Goal: Feedback & Contribution: Submit feedback/report problem

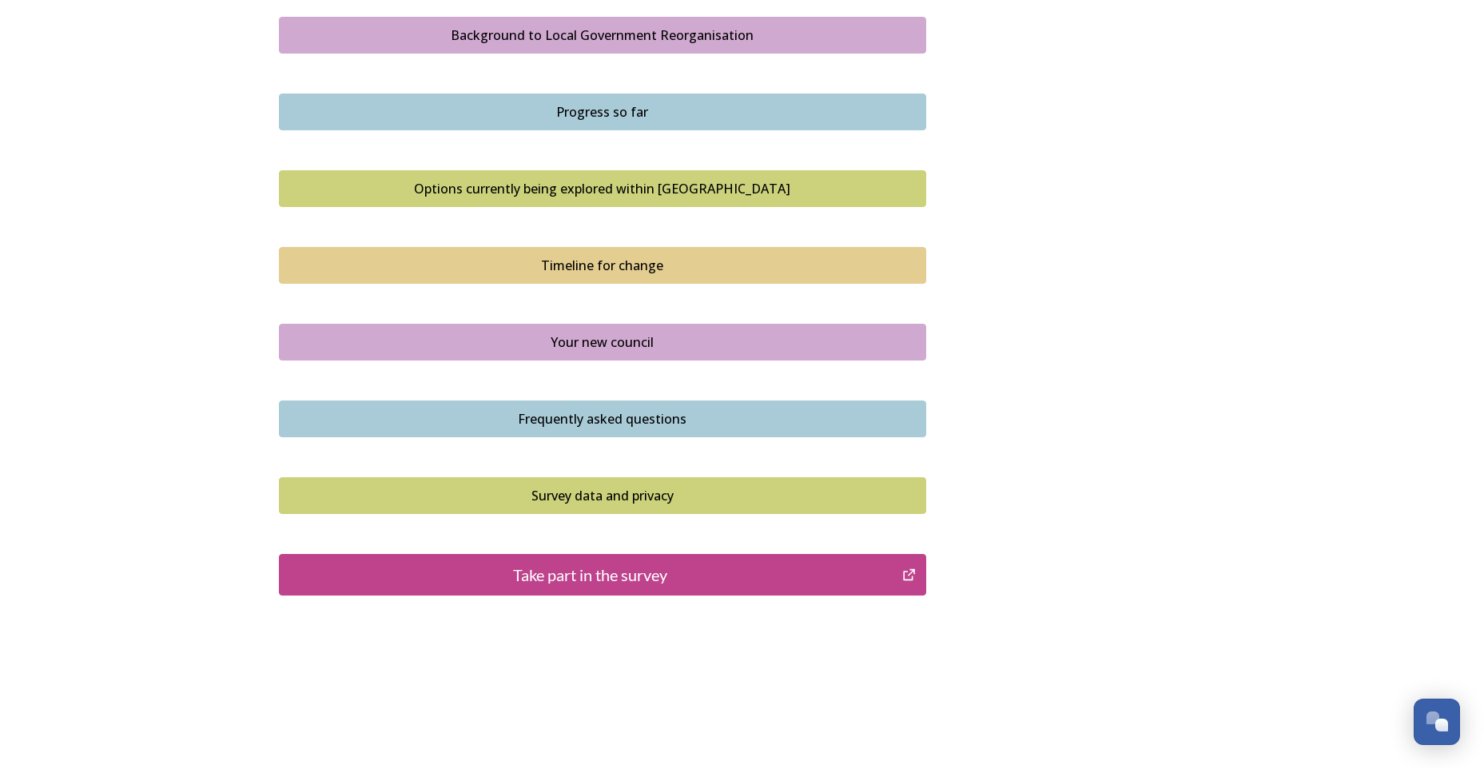
scroll to position [951, 0]
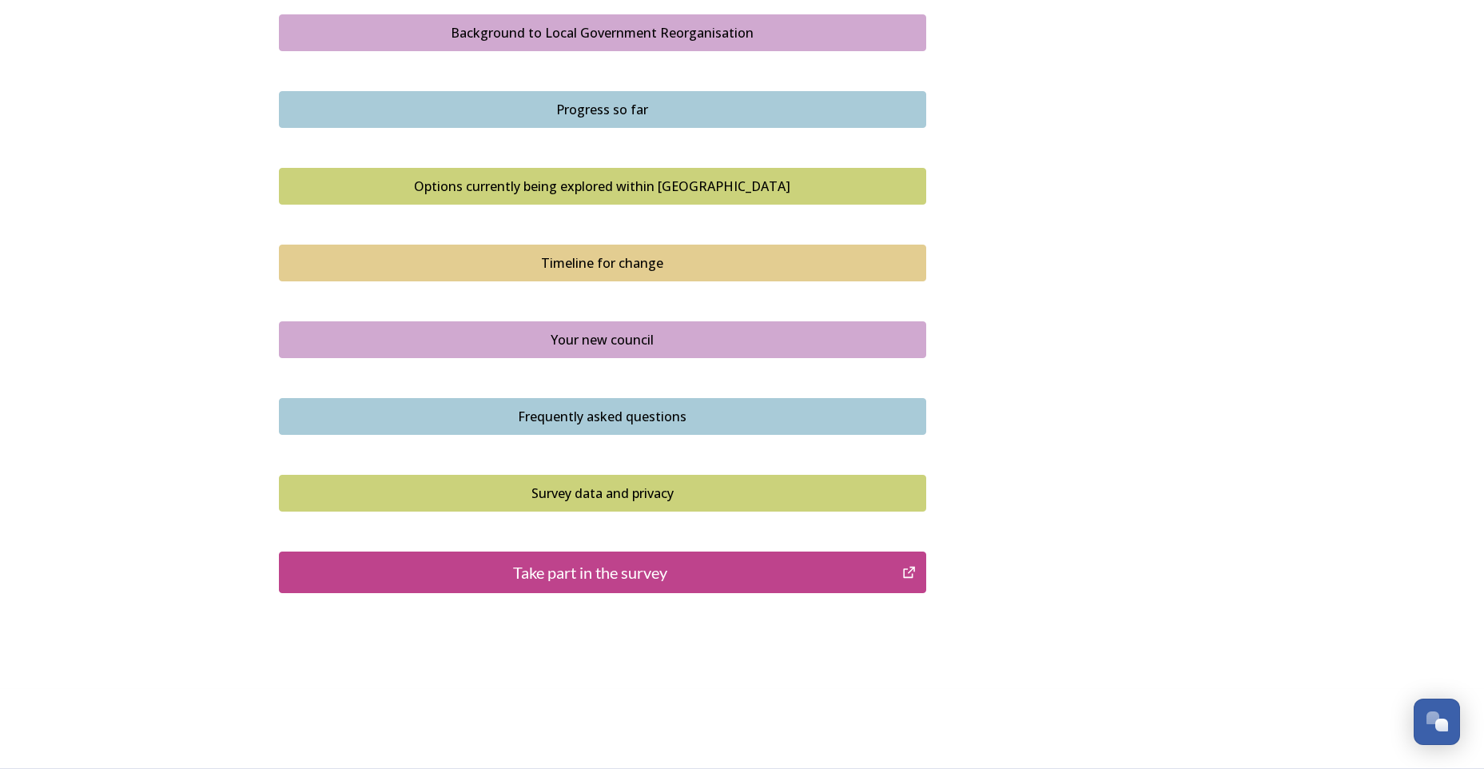
click at [638, 575] on div "Take part in the survey" at bounding box center [591, 572] width 606 height 24
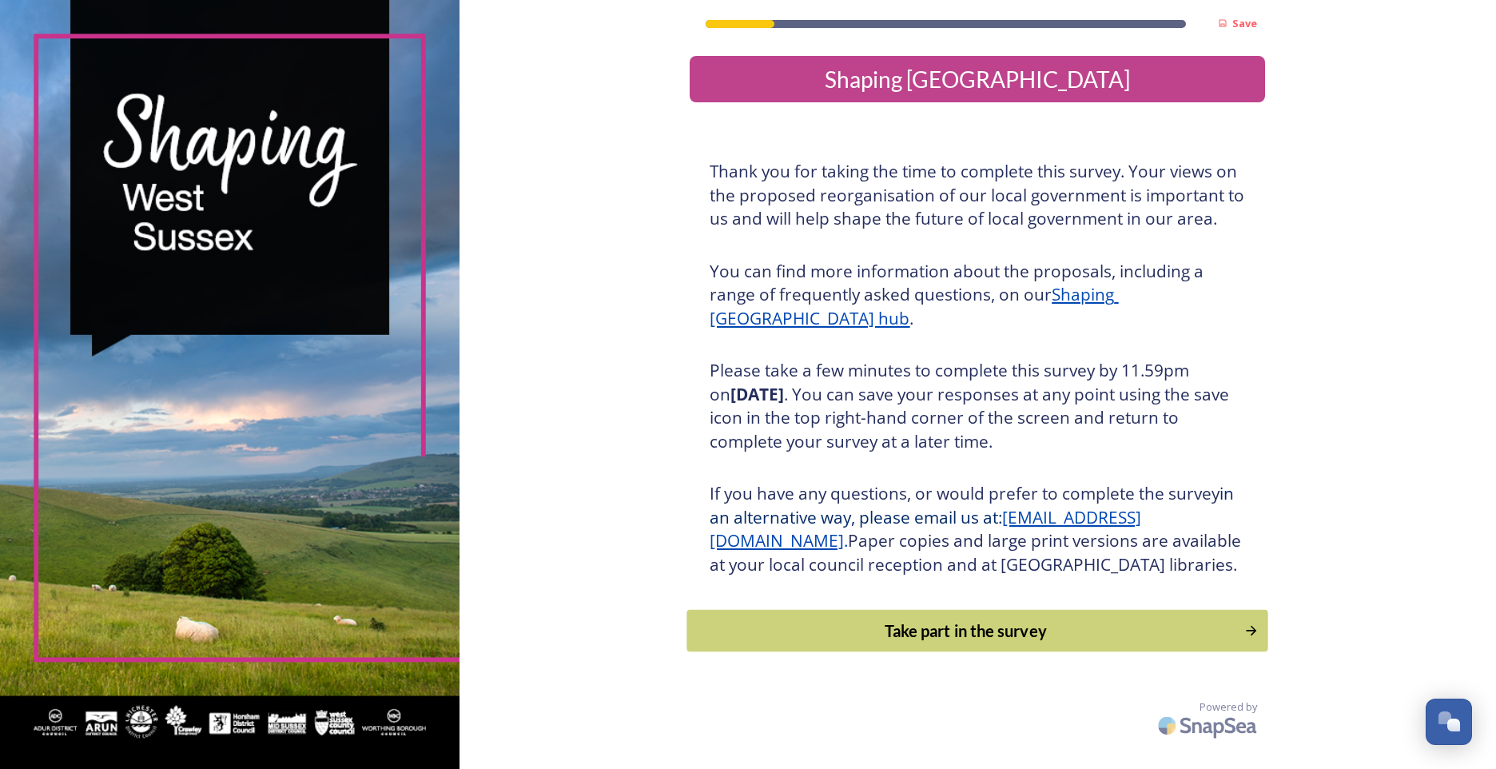
click at [961, 642] on div "Take part in the survey" at bounding box center [966, 630] width 540 height 24
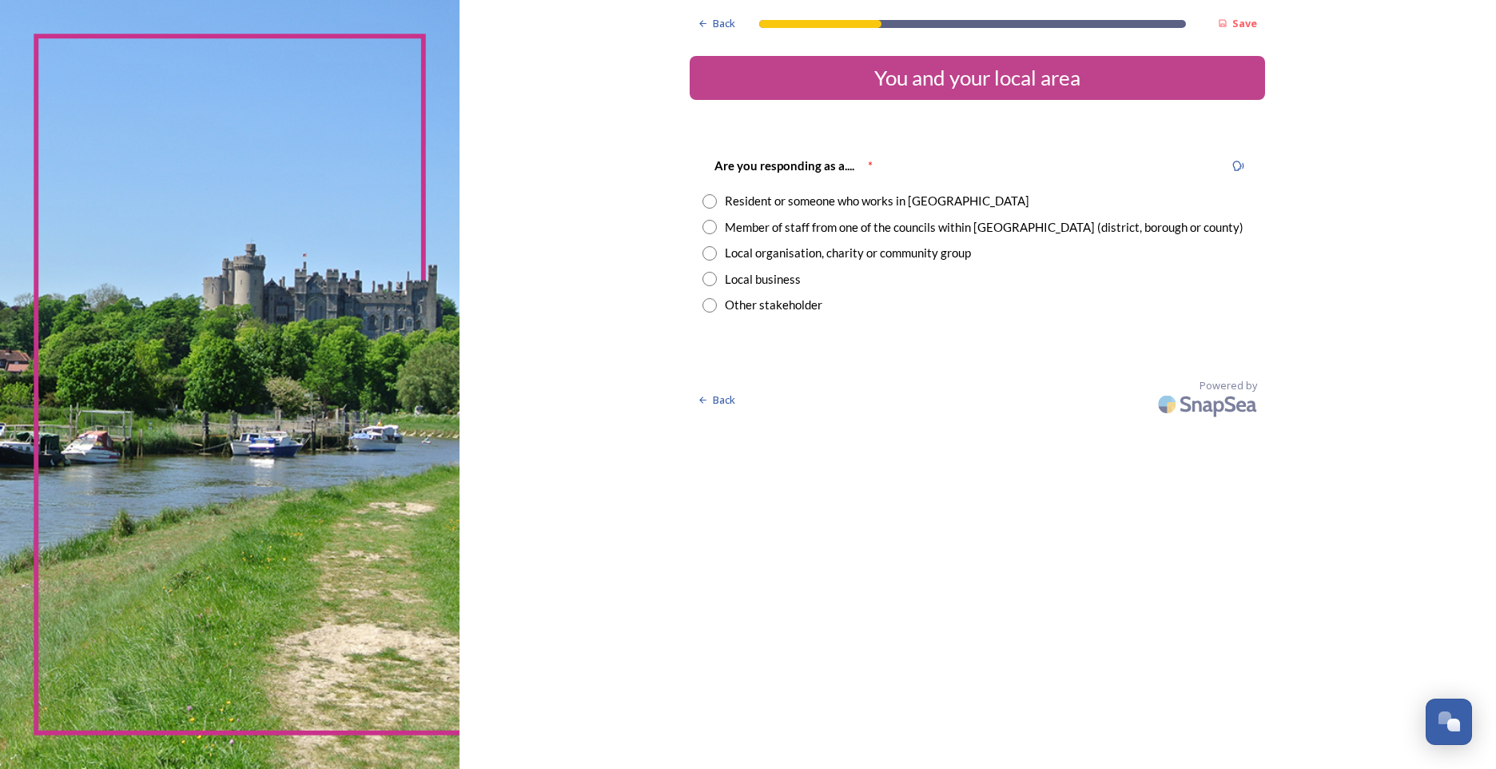
click at [709, 229] on input "radio" at bounding box center [709, 227] width 14 height 14
radio input "true"
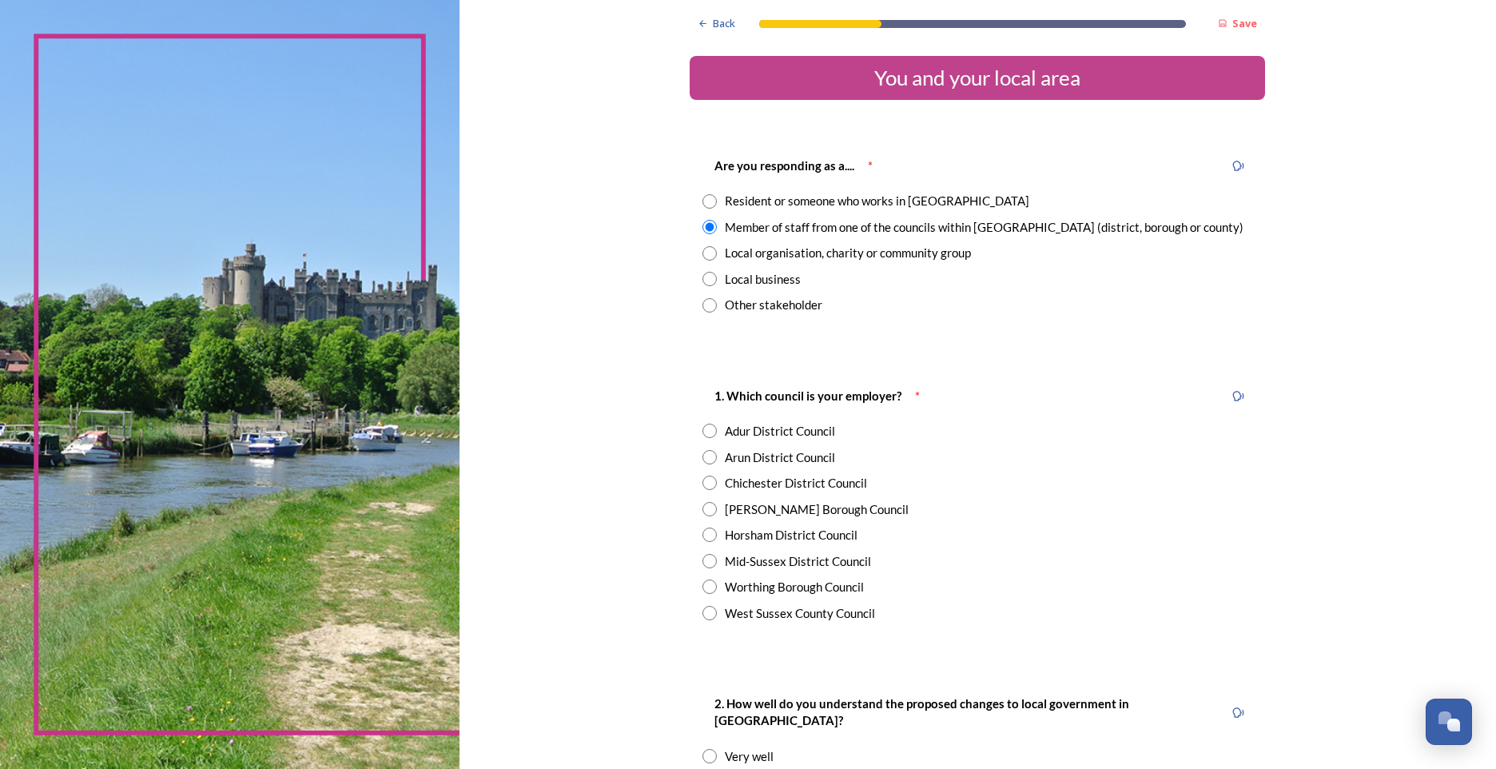
drag, startPoint x: 699, startPoint y: 614, endPoint x: 785, endPoint y: 611, distance: 85.6
click at [702, 614] on input "radio" at bounding box center [709, 613] width 14 height 14
radio input "true"
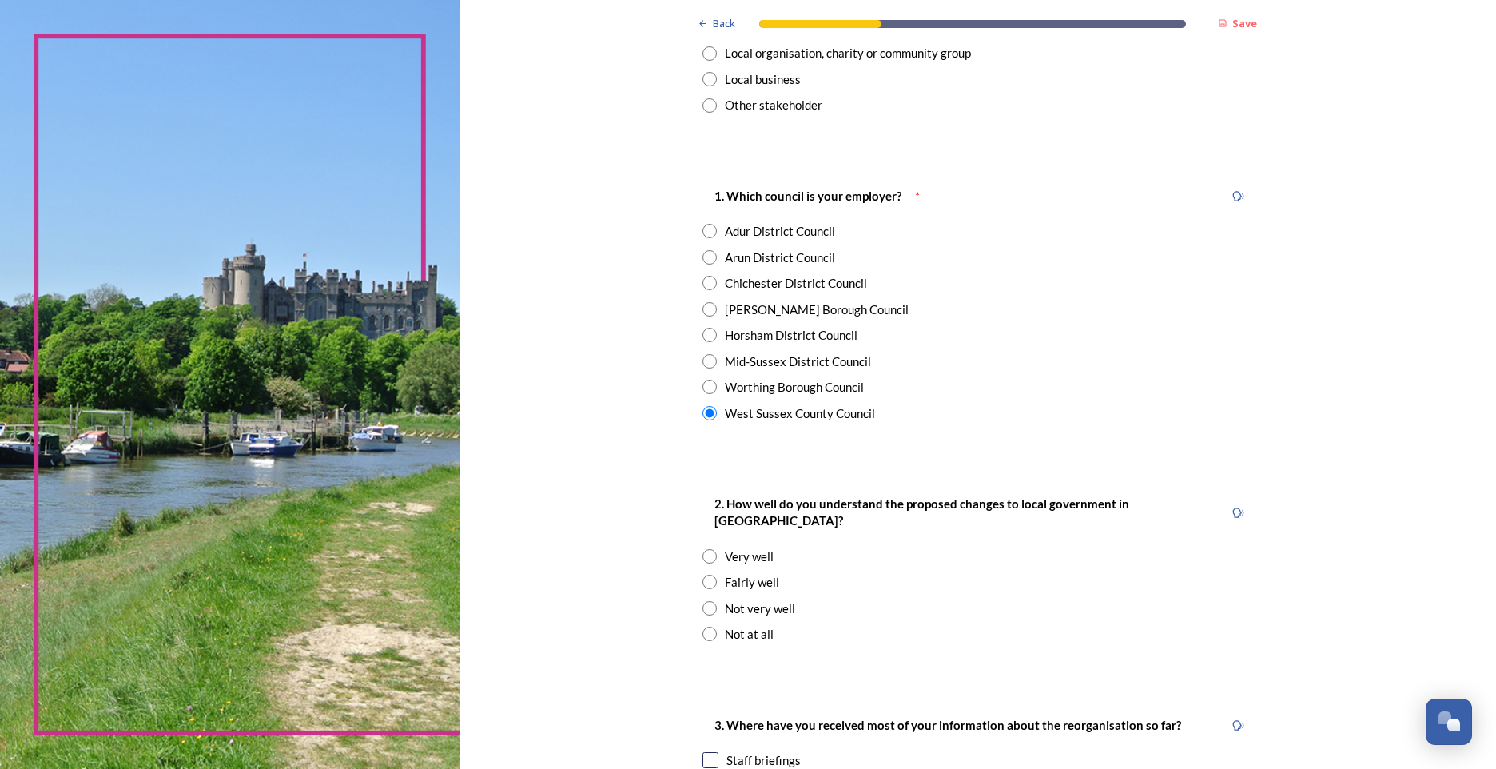
scroll to position [240, 0]
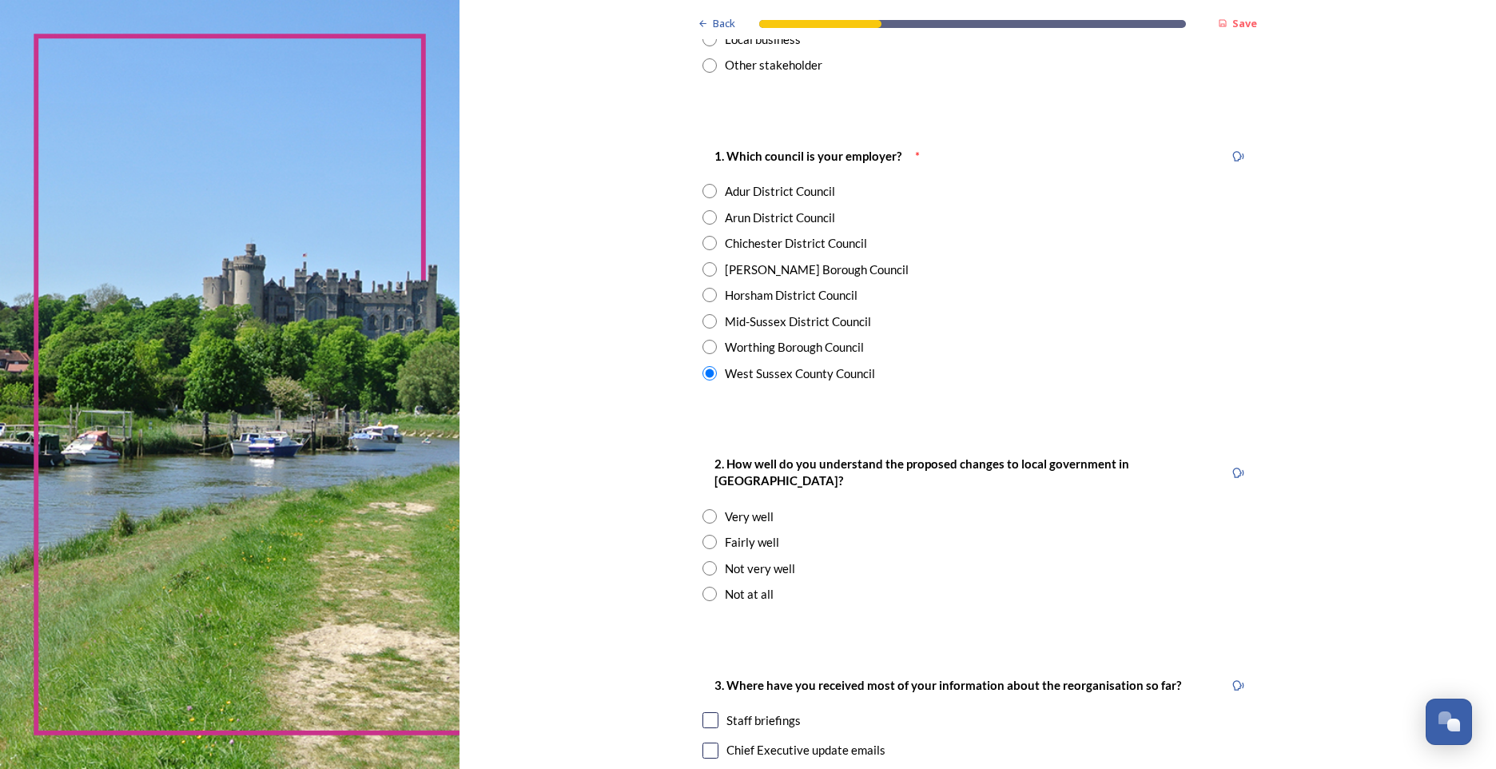
click at [702, 535] on input "radio" at bounding box center [709, 542] width 14 height 14
radio input "true"
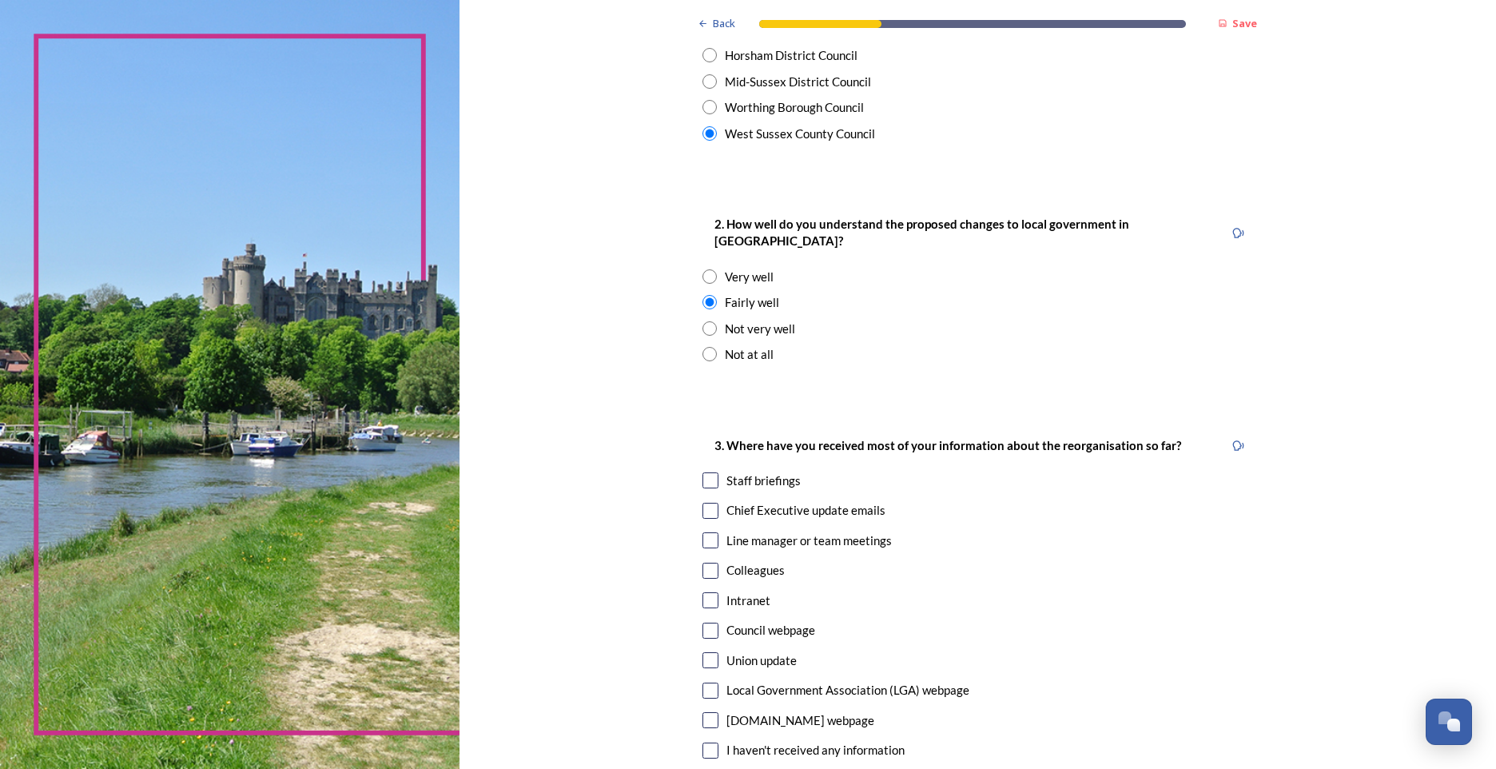
scroll to position [559, 0]
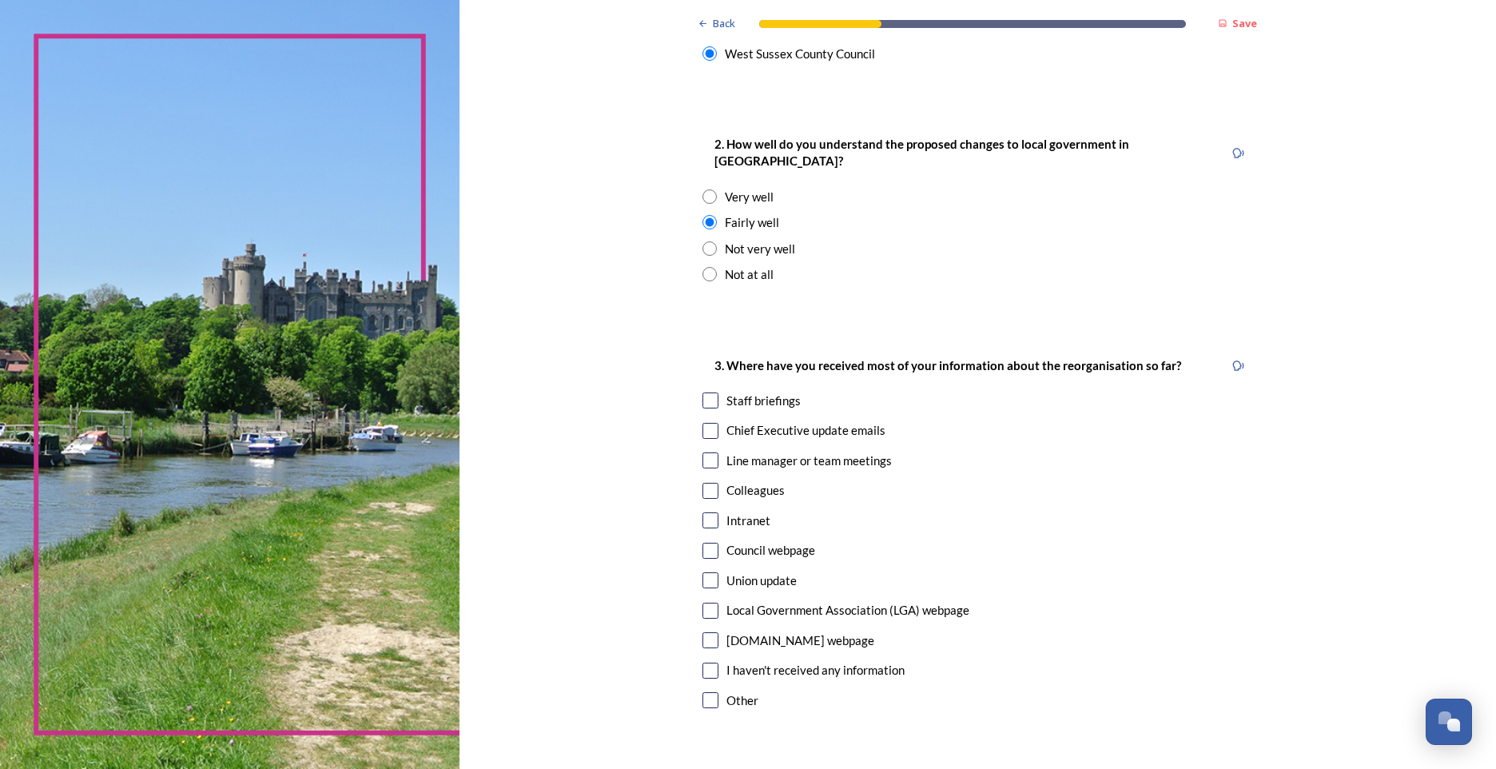
click at [704, 423] on input "checkbox" at bounding box center [710, 431] width 16 height 16
checkbox input "true"
click at [706, 452] on input "checkbox" at bounding box center [710, 460] width 16 height 16
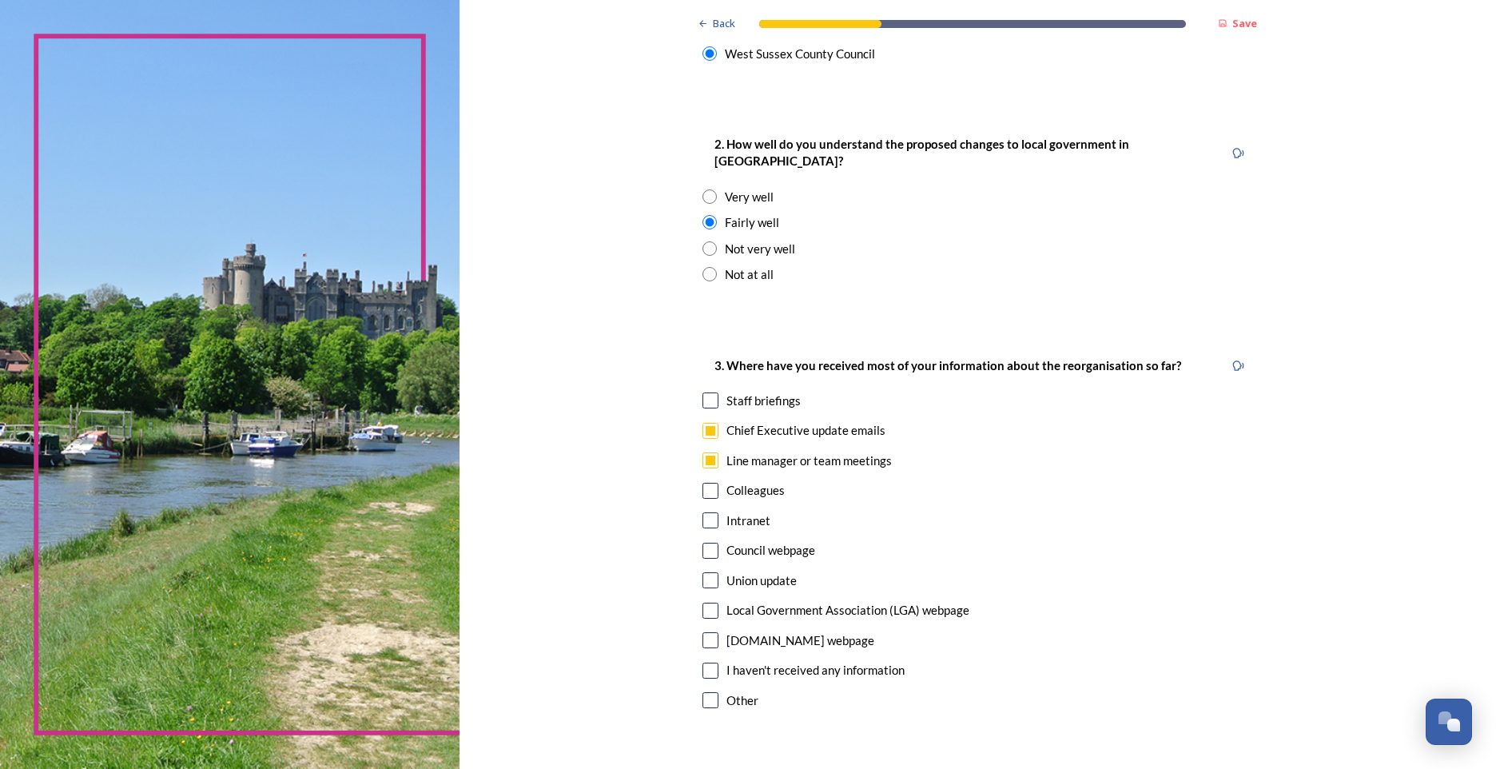
click at [704, 452] on input "checkbox" at bounding box center [710, 460] width 16 height 16
checkbox input "false"
click at [705, 512] on input "checkbox" at bounding box center [710, 520] width 16 height 16
checkbox input "true"
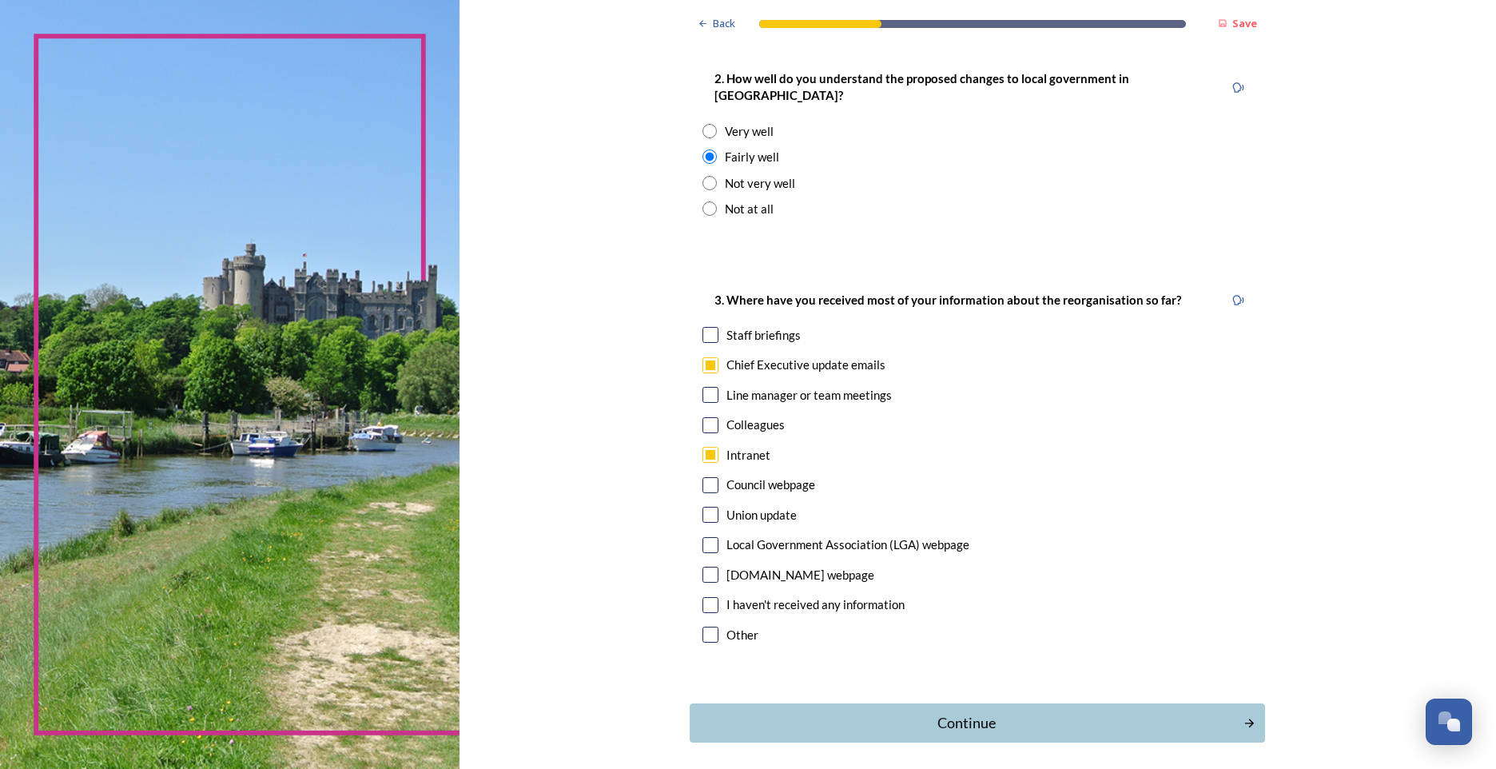
scroll to position [674, 0]
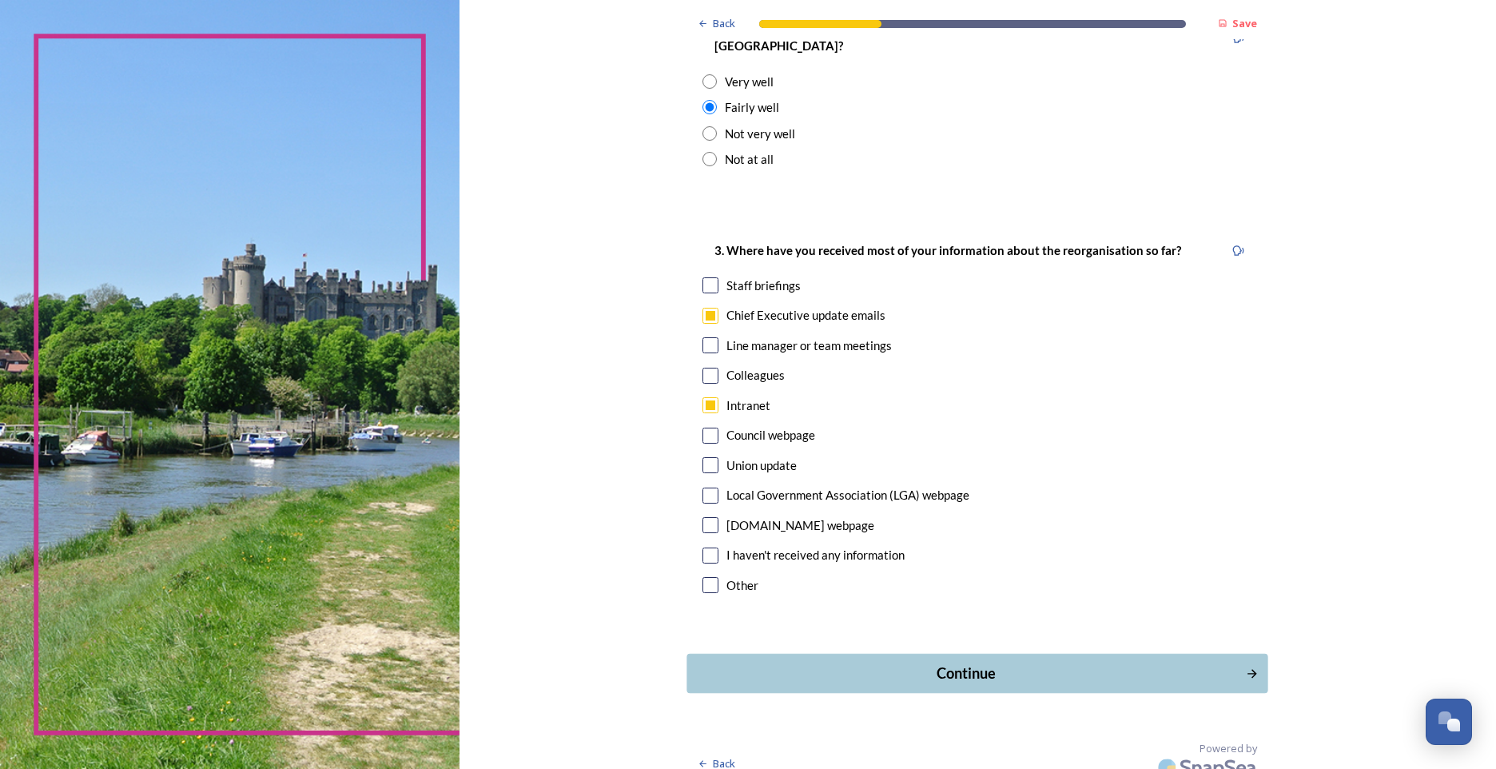
click at [986, 662] on div "Continue" at bounding box center [966, 673] width 541 height 22
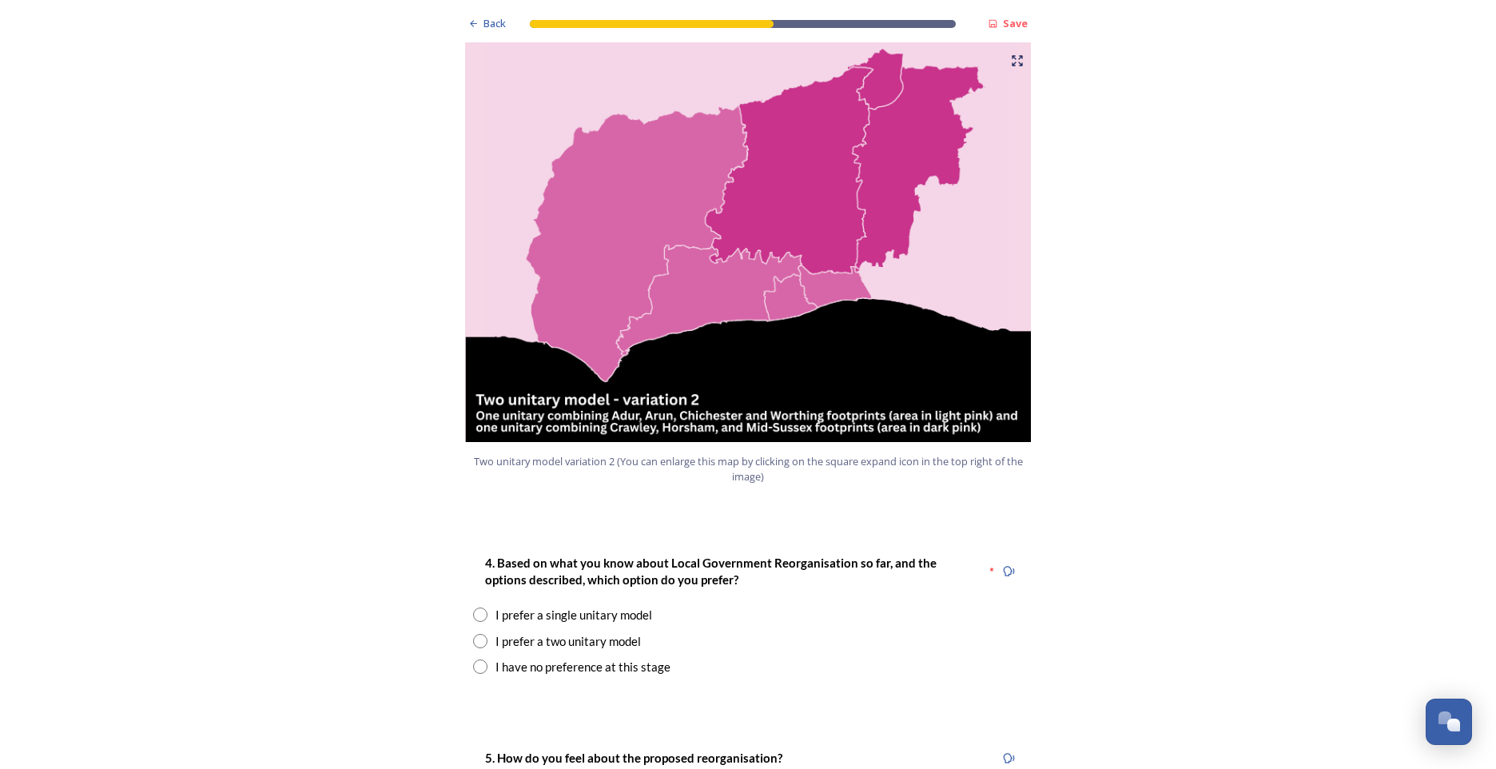
scroll to position [1758, 0]
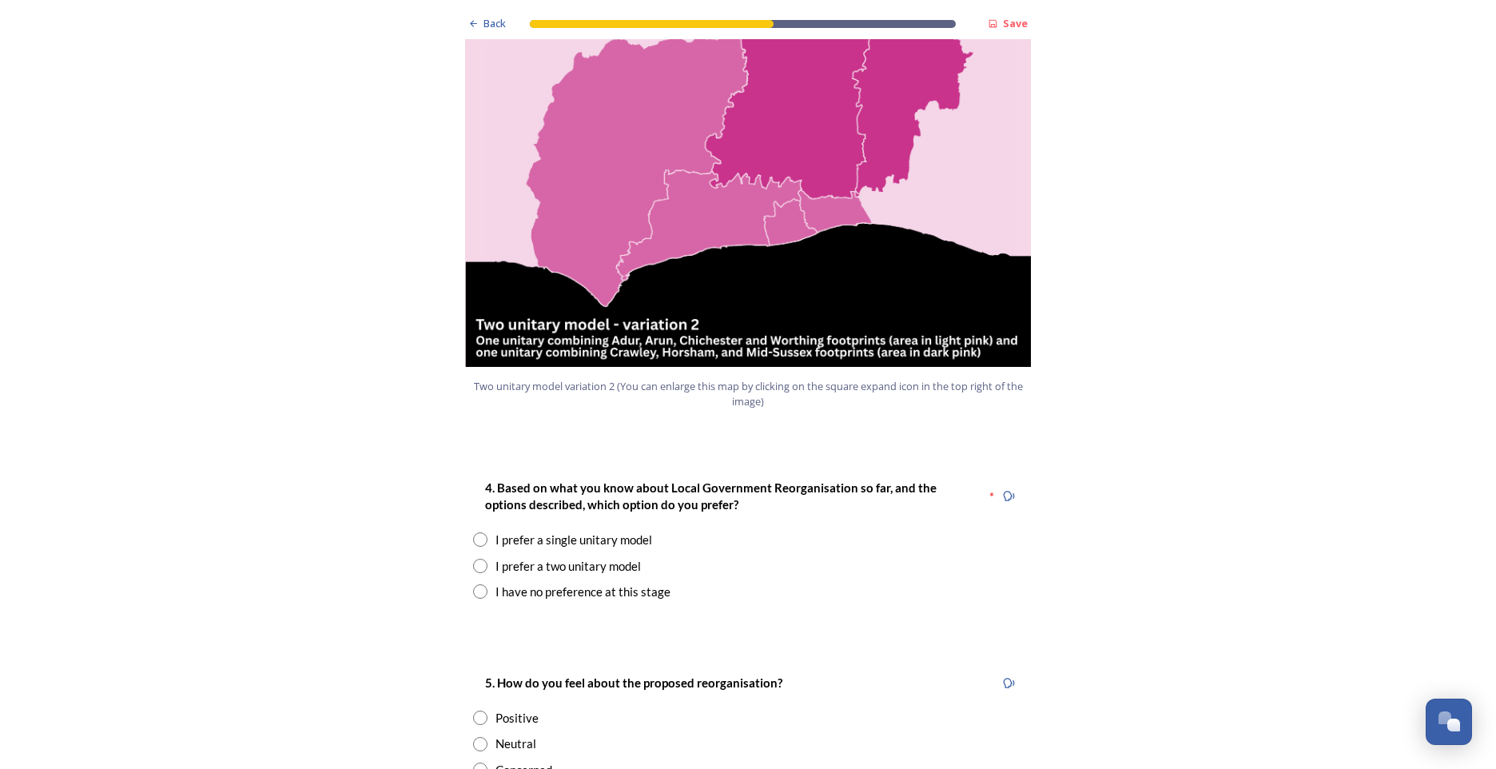
click at [477, 532] on input "radio" at bounding box center [480, 539] width 14 height 14
radio input "true"
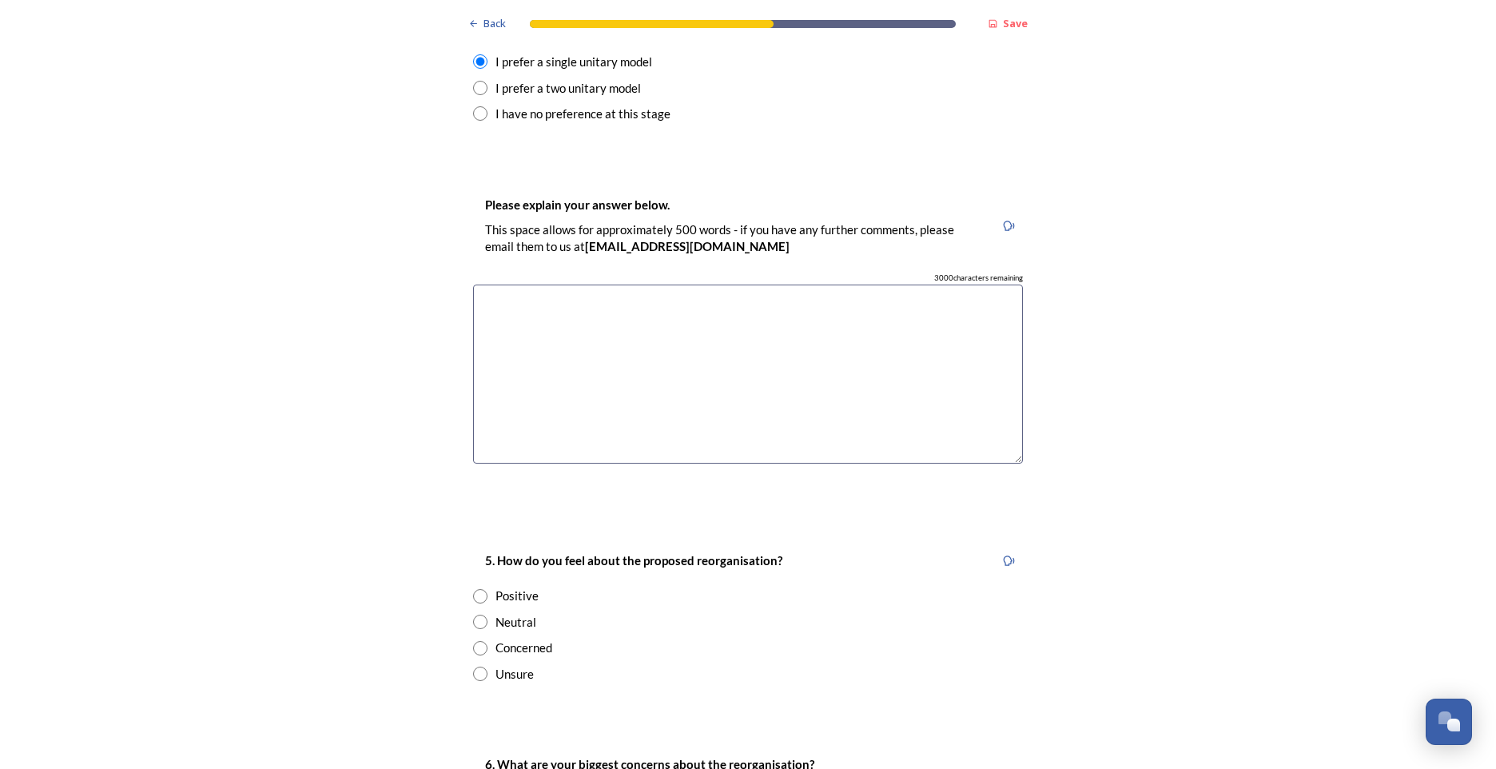
scroll to position [2237, 0]
click at [662, 292] on textarea at bounding box center [748, 373] width 550 height 180
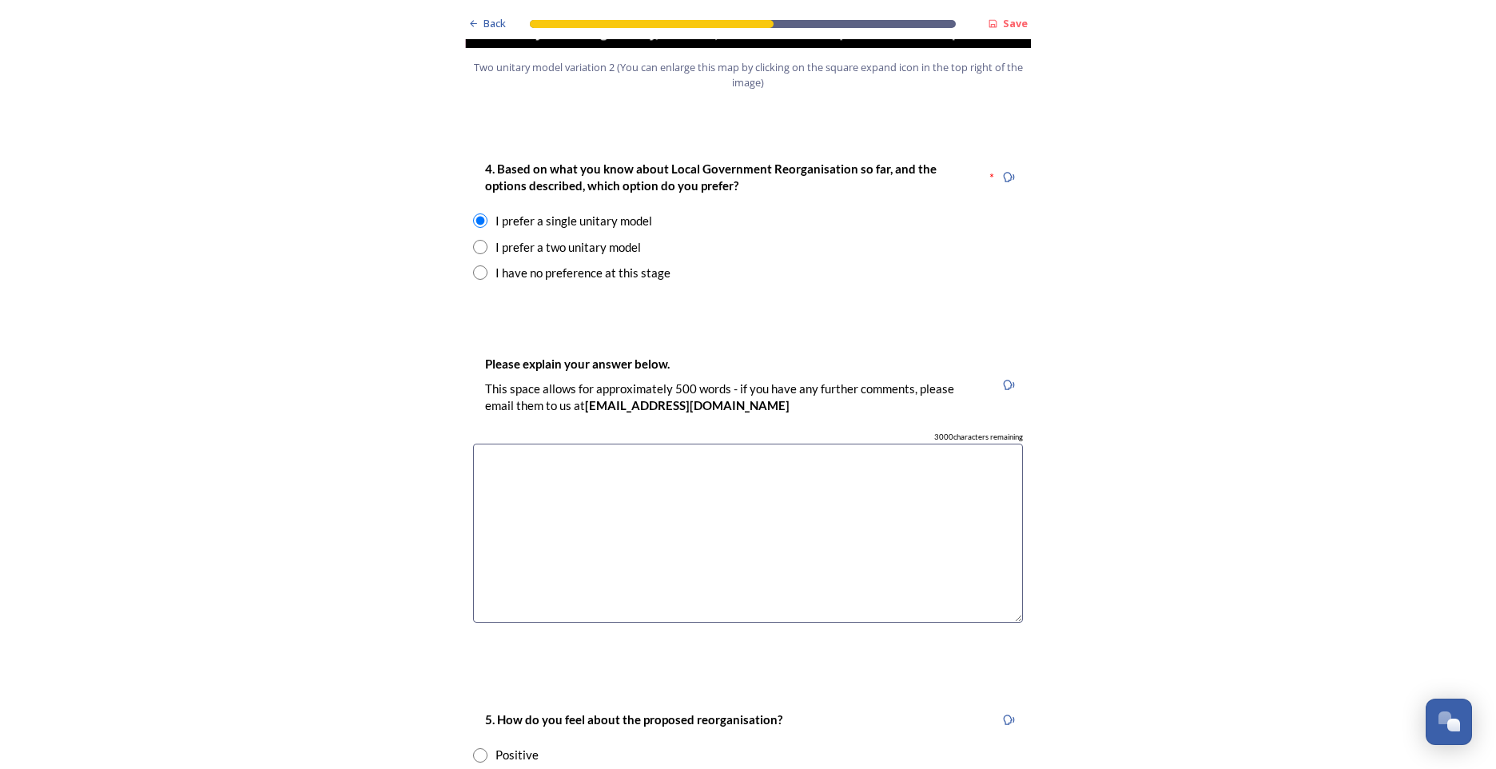
scroll to position [2077, 0]
click at [626, 486] on textarea at bounding box center [748, 533] width 550 height 180
click at [505, 443] on textarea "All uner one roof feels more joined up and easier to negotiate fort staff" at bounding box center [748, 533] width 550 height 180
click at [821, 443] on textarea "All under one roof feels more joined up and easier to negotiate fort staff" at bounding box center [748, 533] width 550 height 180
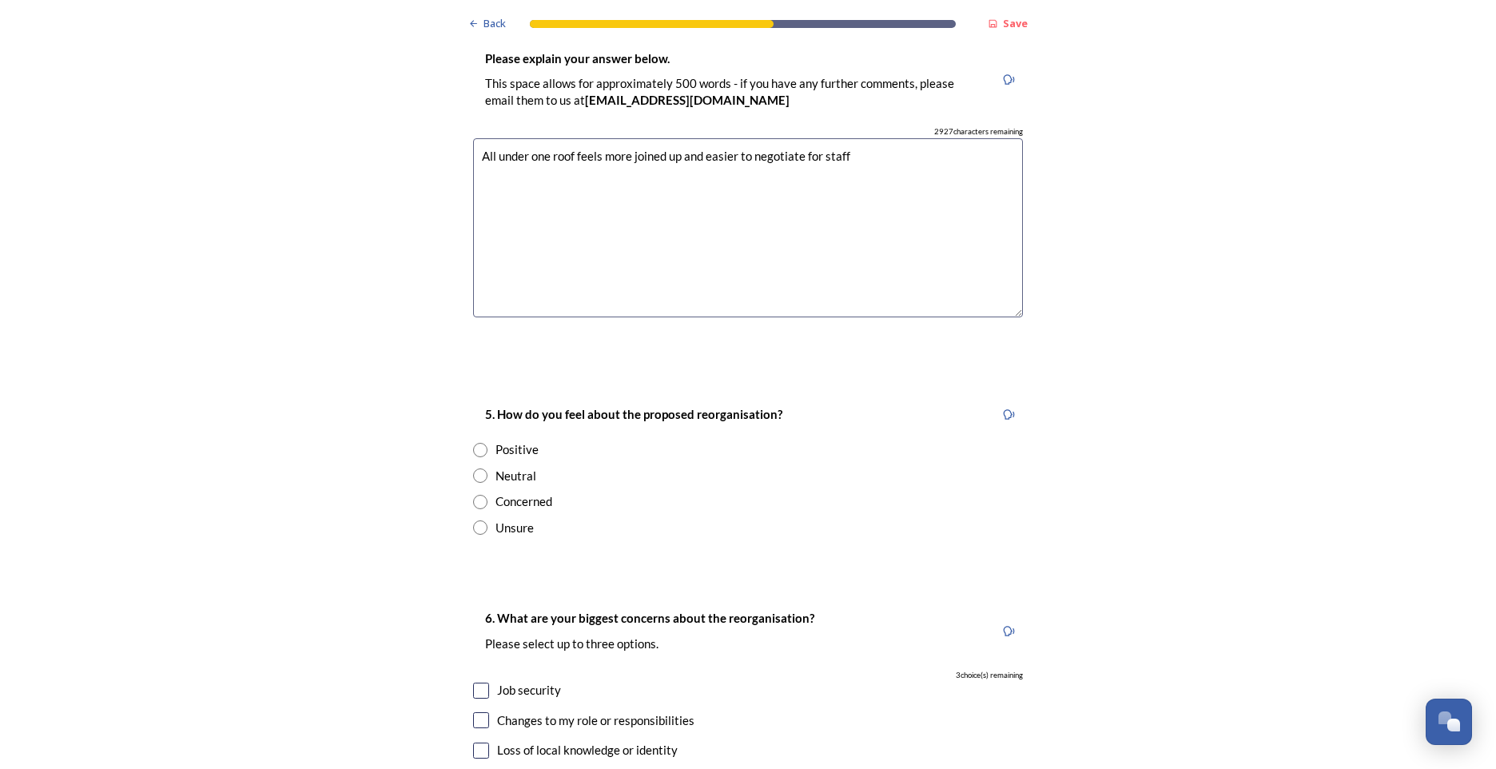
scroll to position [2397, 0]
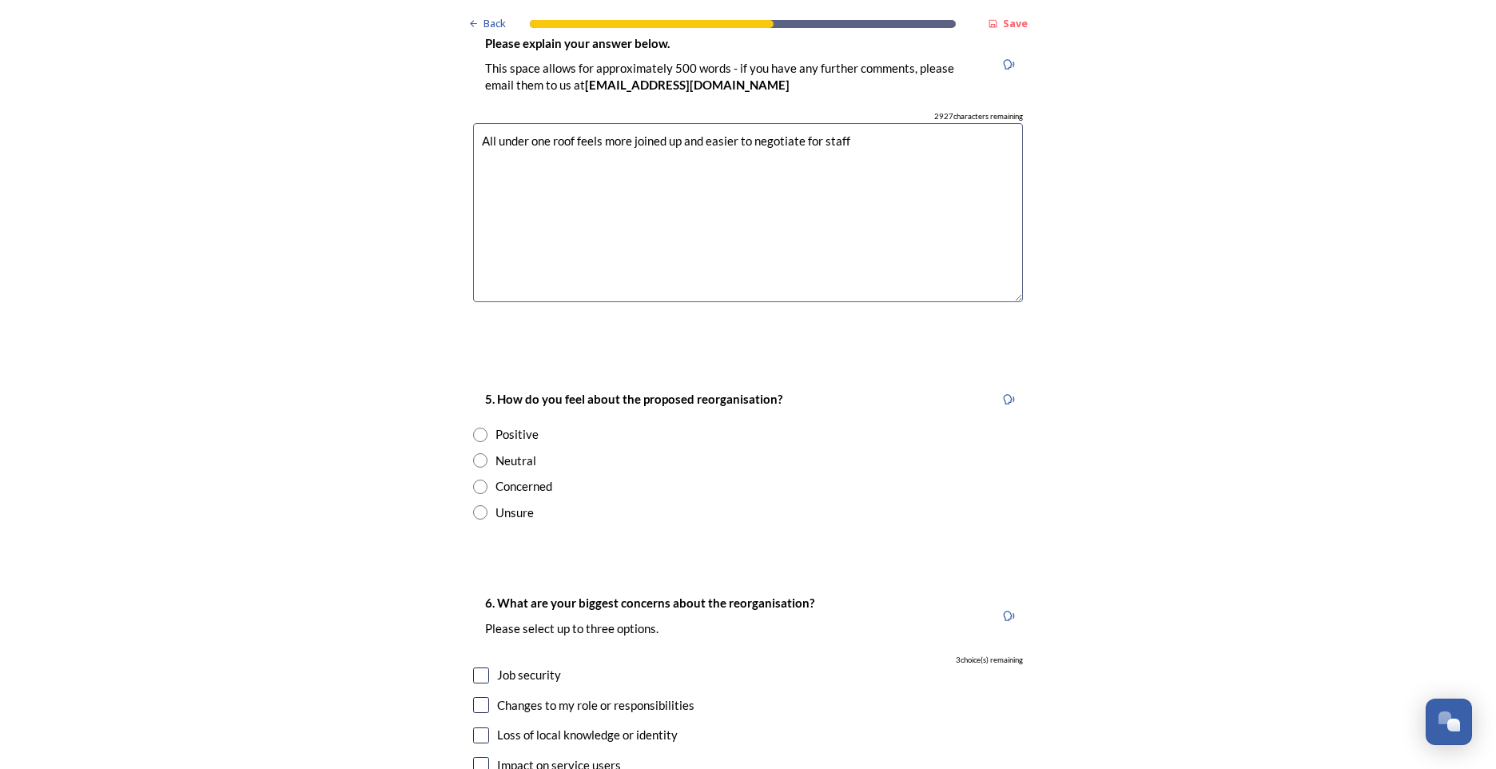
type textarea "All under one roof feels more joined up and easier to negotiate for staff"
click at [475, 453] on input "radio" at bounding box center [480, 460] width 14 height 14
radio input "true"
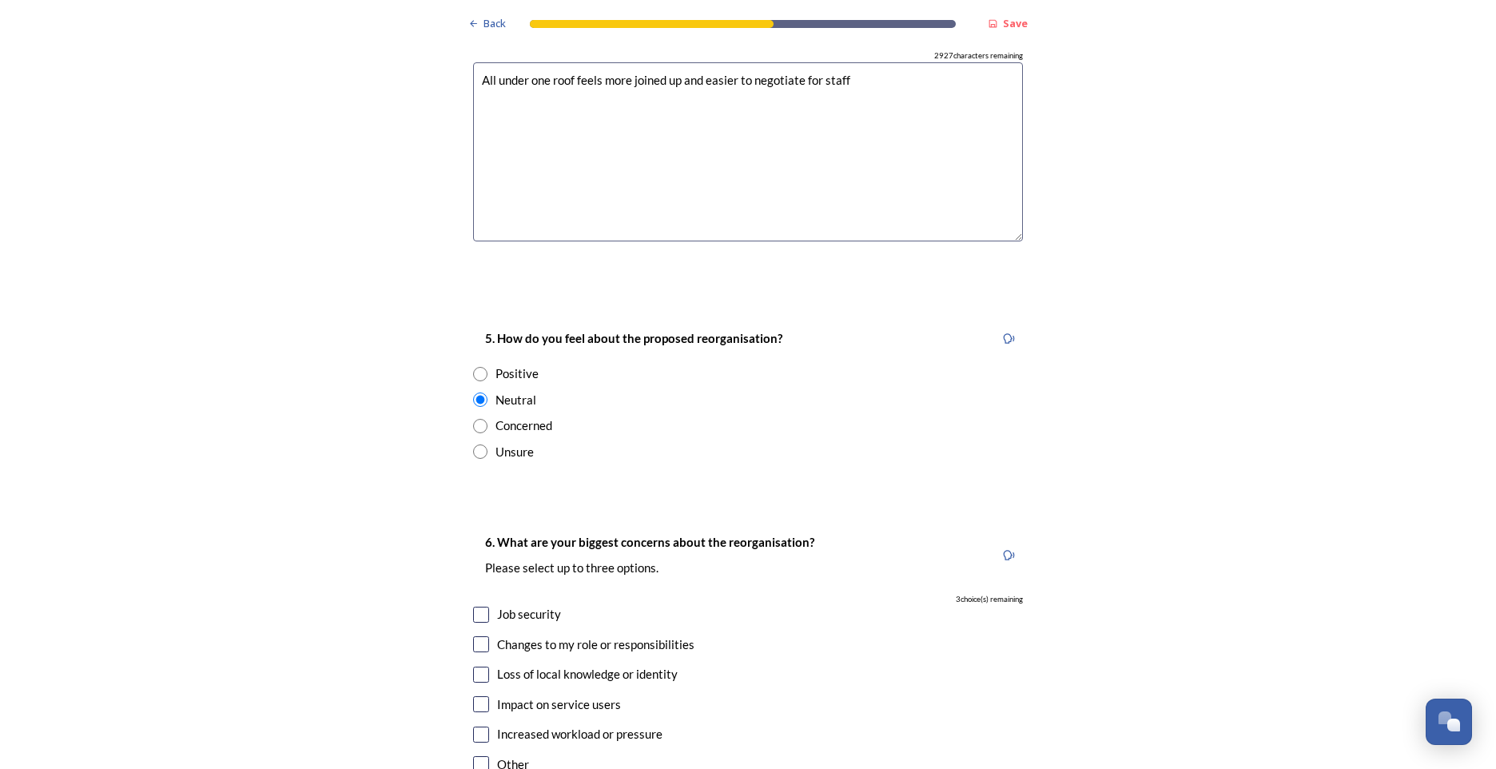
scroll to position [2557, 0]
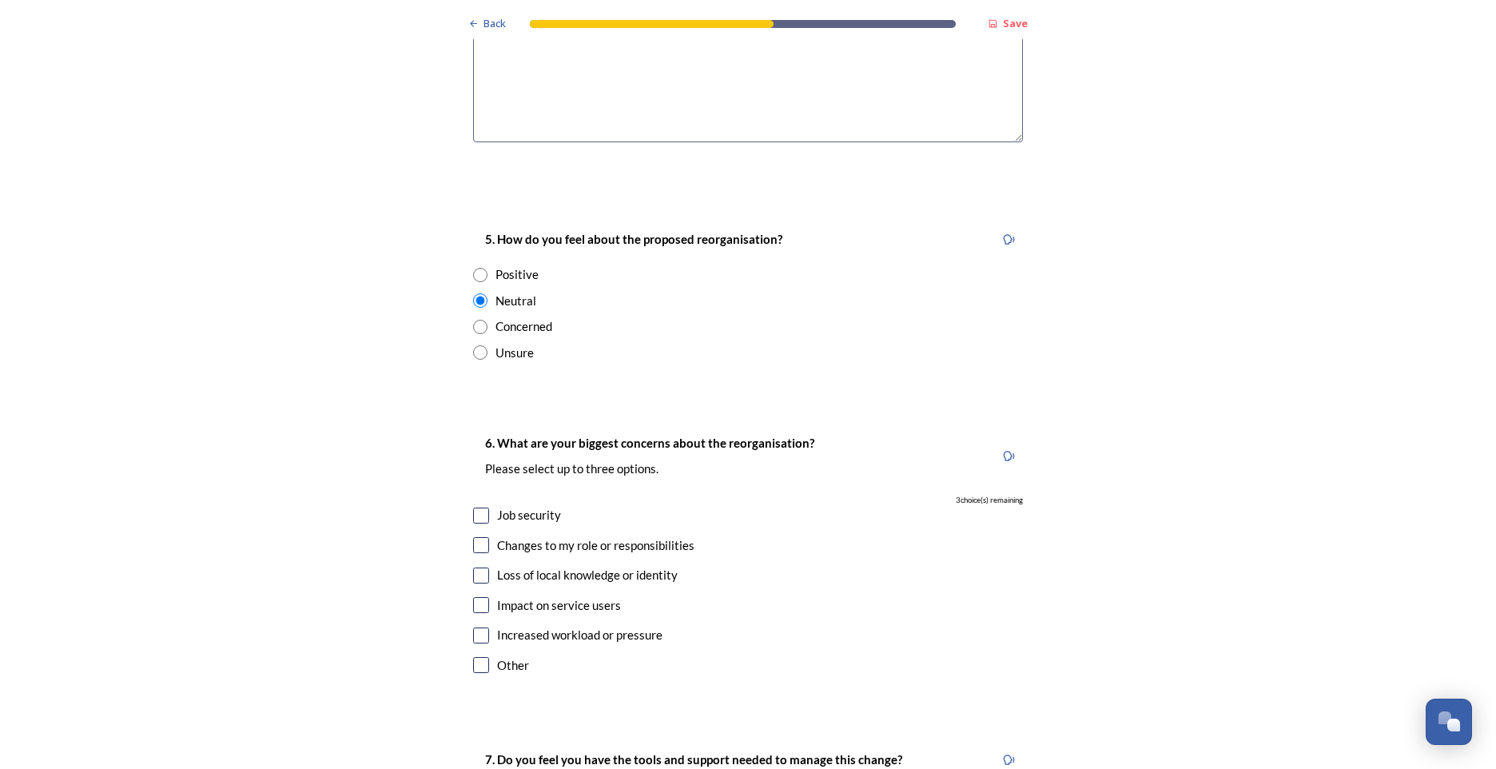
click at [481, 507] on input "checkbox" at bounding box center [481, 515] width 16 height 16
checkbox input "true"
click at [473, 537] on input "checkbox" at bounding box center [481, 545] width 16 height 16
checkbox input "true"
click at [474, 597] on input "checkbox" at bounding box center [481, 605] width 16 height 16
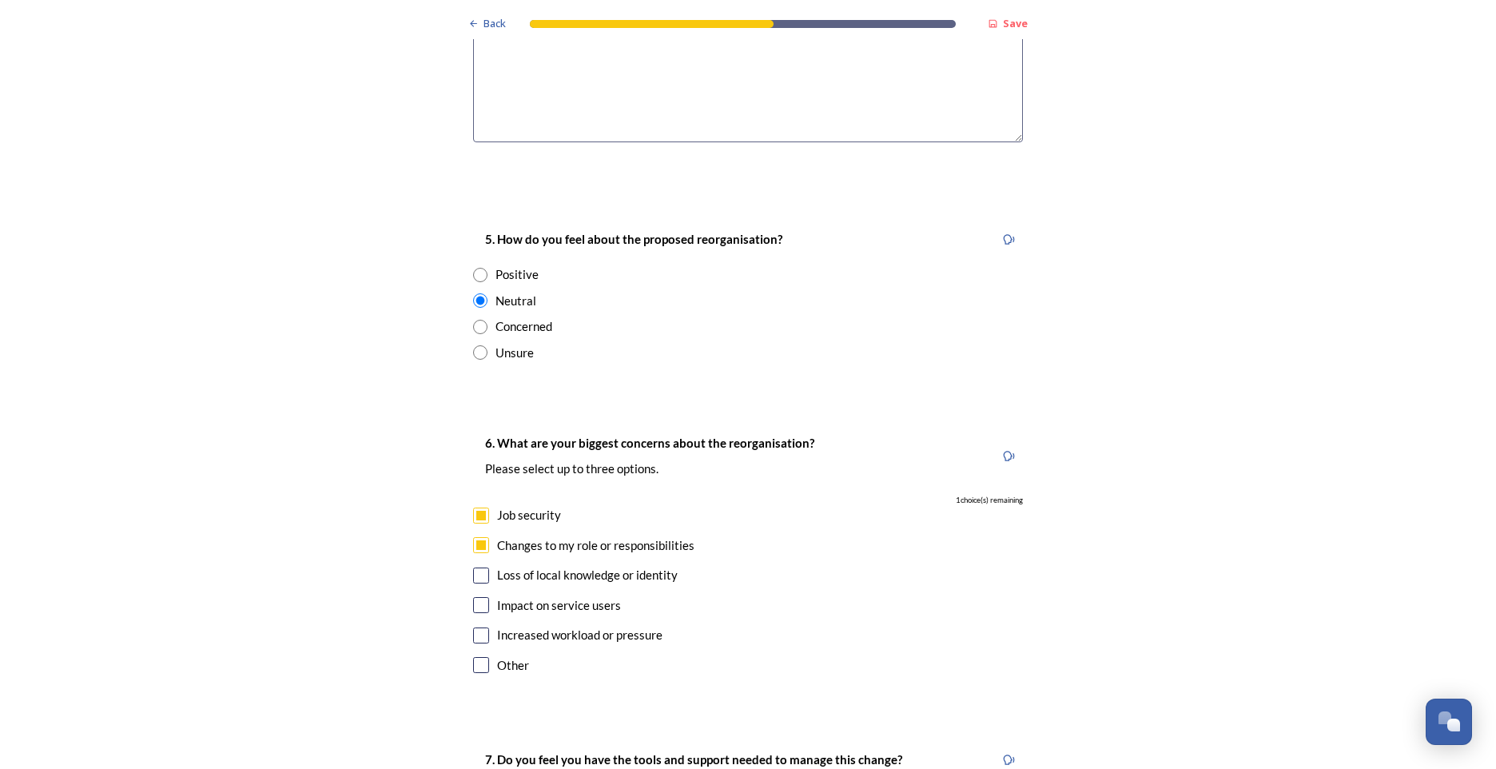
checkbox input "true"
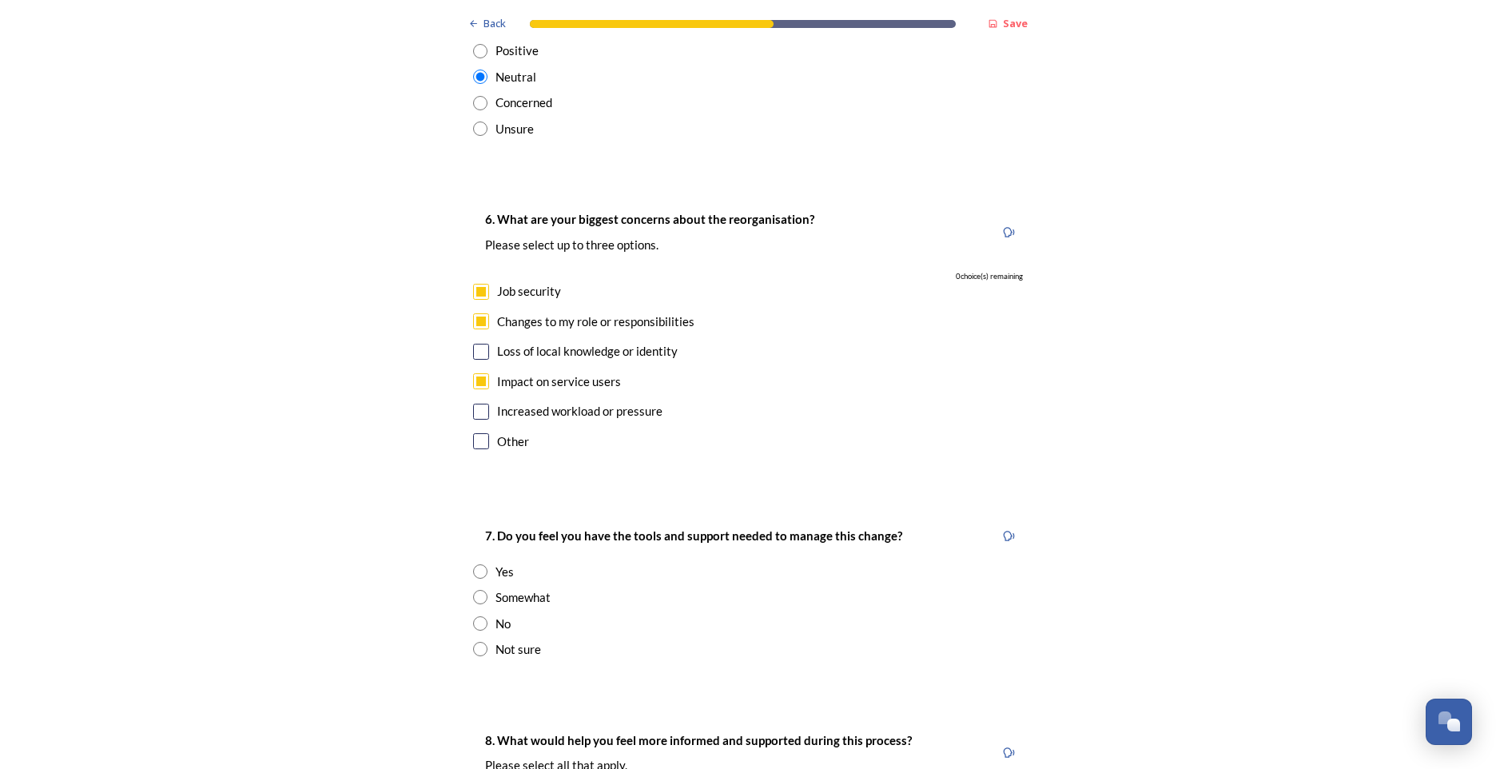
scroll to position [2797, 0]
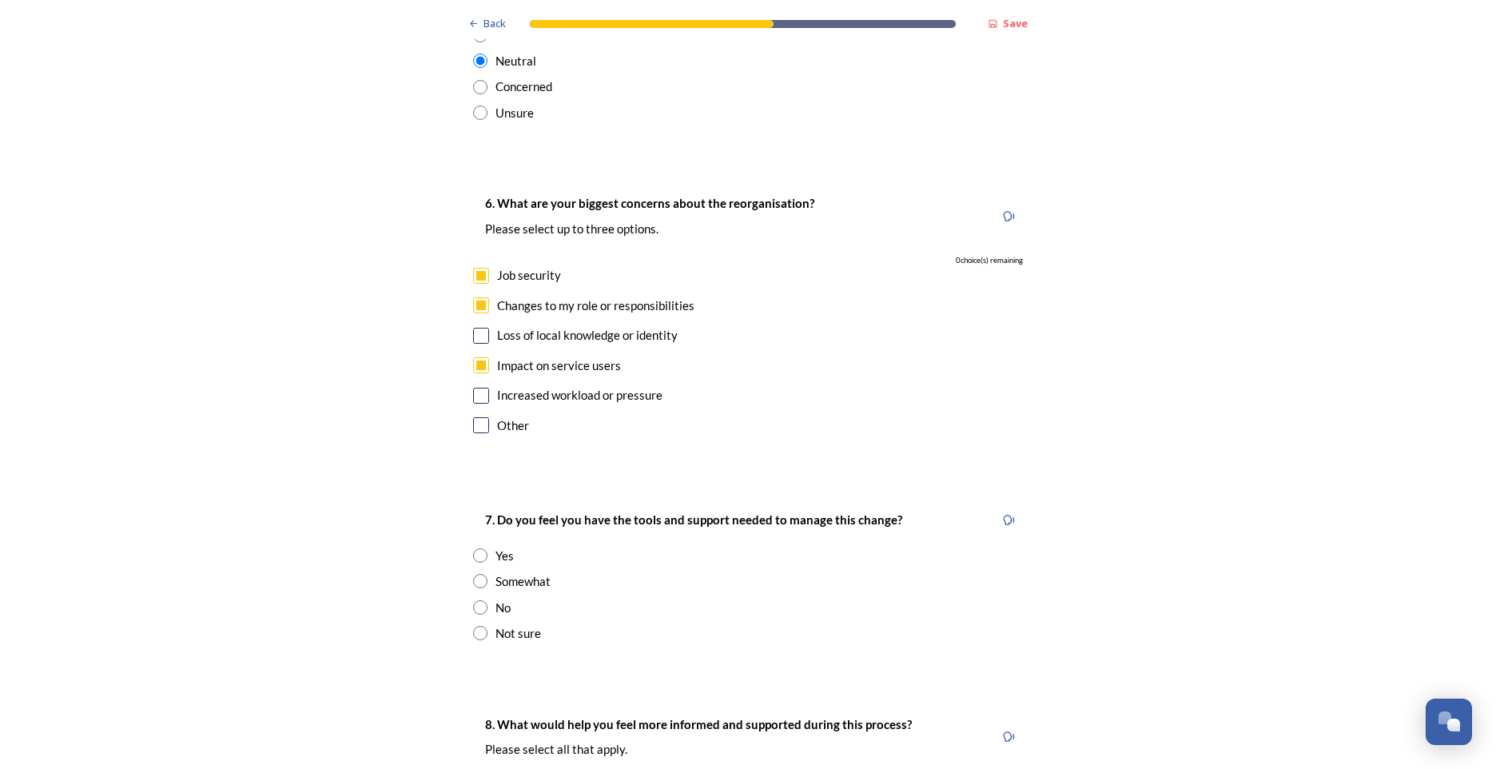
click at [473, 574] on input "radio" at bounding box center [480, 581] width 14 height 14
radio input "true"
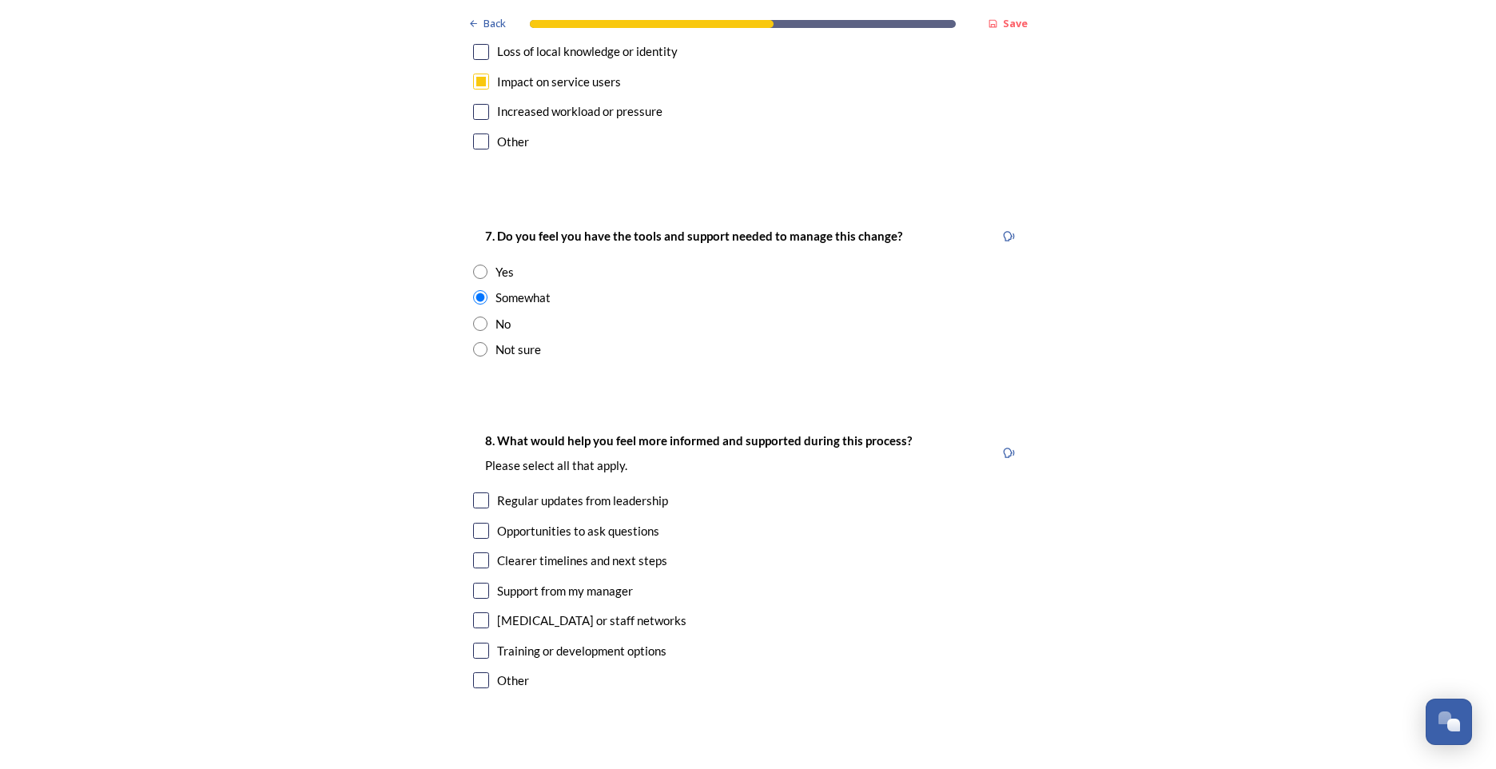
scroll to position [3116, 0]
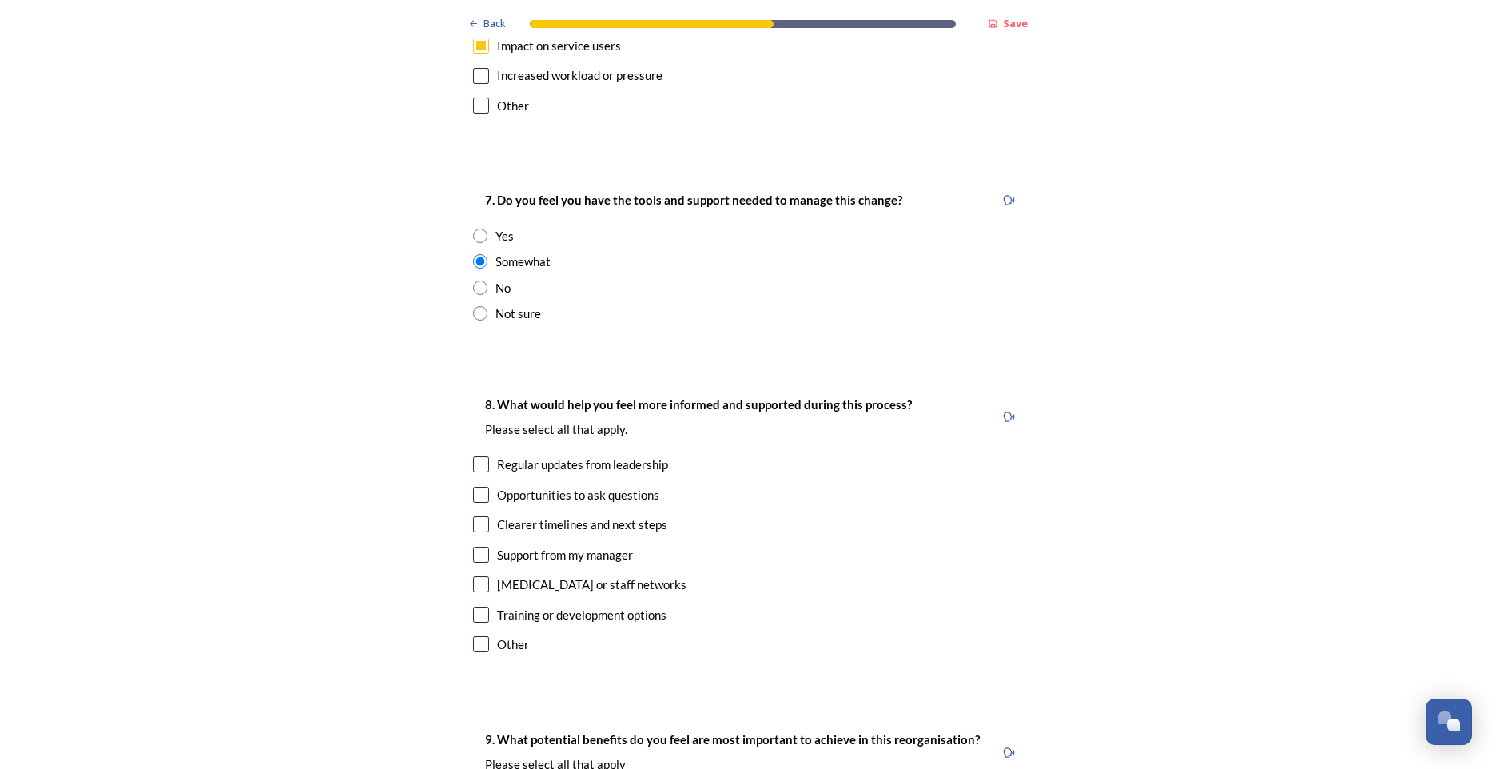
click at [473, 306] on input "radio" at bounding box center [480, 313] width 14 height 14
radio input "true"
click at [475, 456] on input "checkbox" at bounding box center [481, 464] width 16 height 16
checkbox input "true"
click at [474, 516] on input "checkbox" at bounding box center [481, 524] width 16 height 16
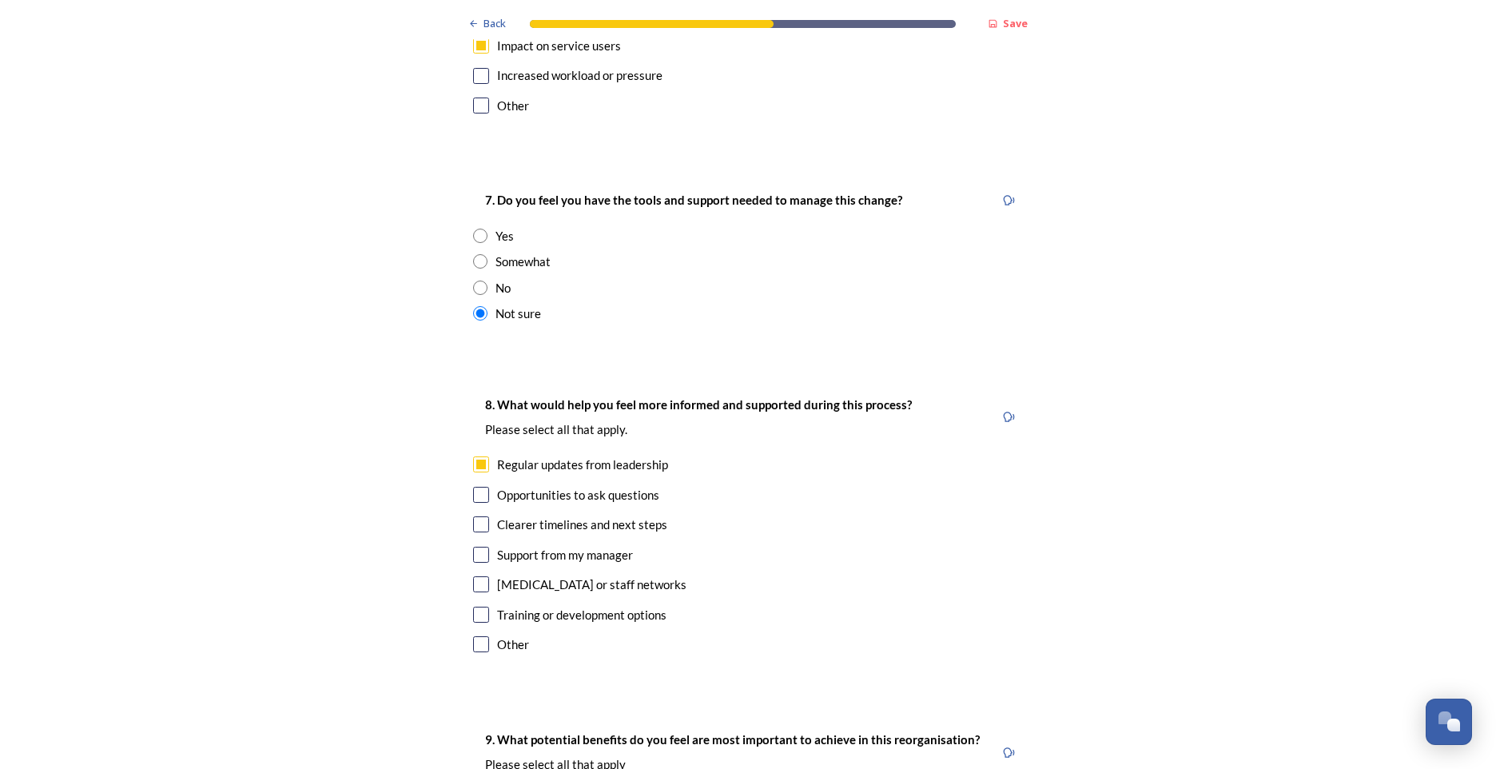
checkbox input "true"
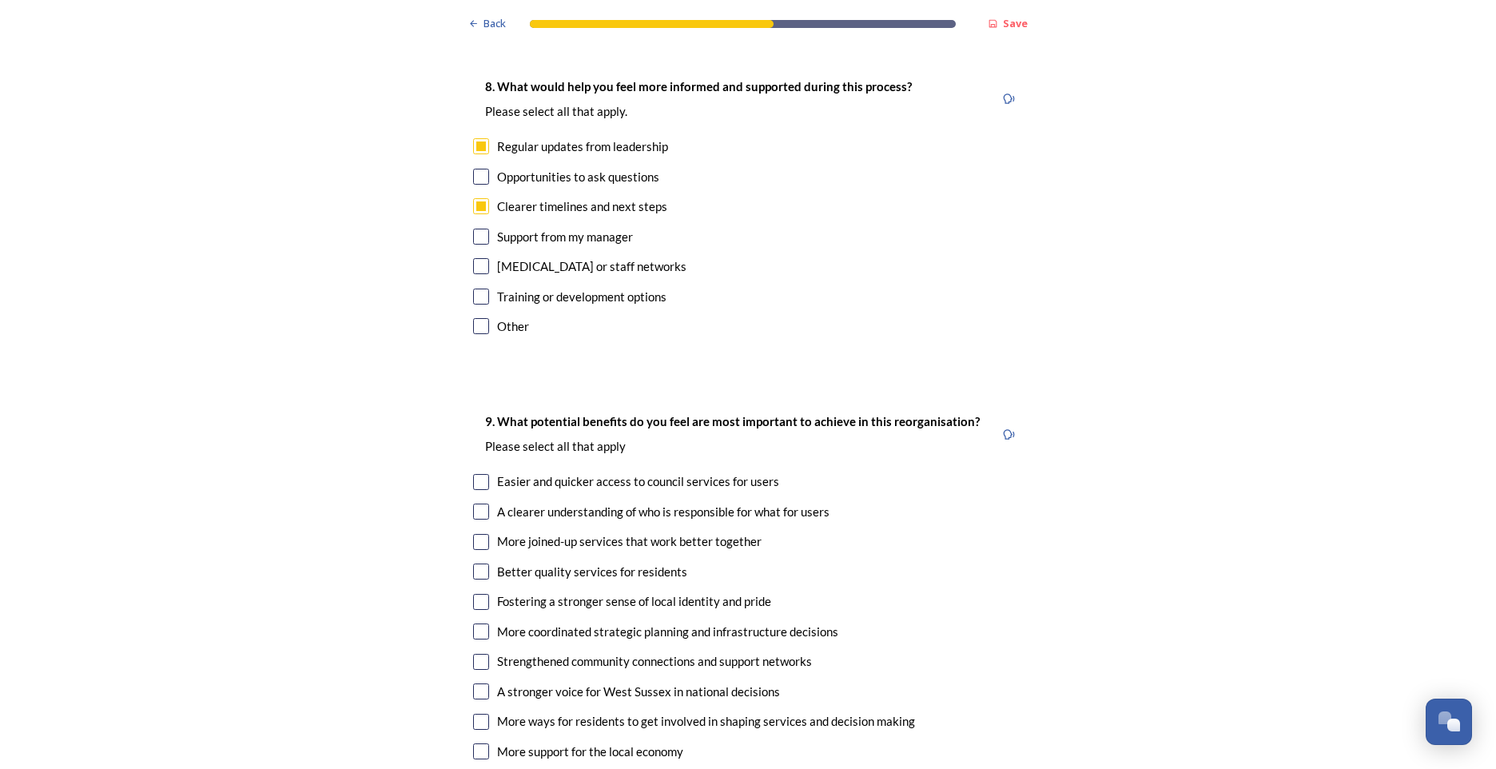
scroll to position [3436, 0]
click at [473, 472] on input "checkbox" at bounding box center [481, 480] width 16 height 16
checkbox input "true"
click at [477, 502] on input "checkbox" at bounding box center [481, 510] width 16 height 16
checkbox input "true"
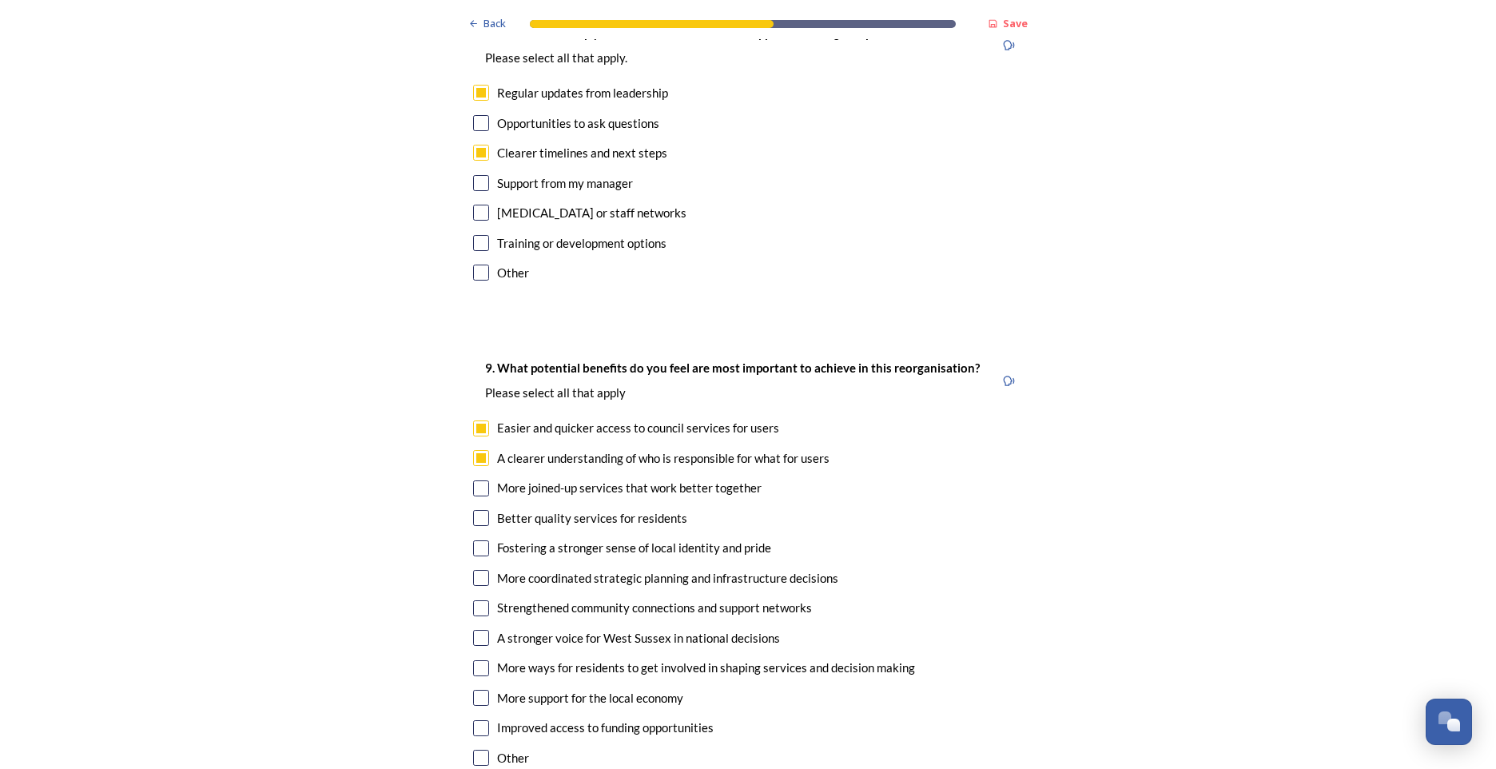
scroll to position [3516, 0]
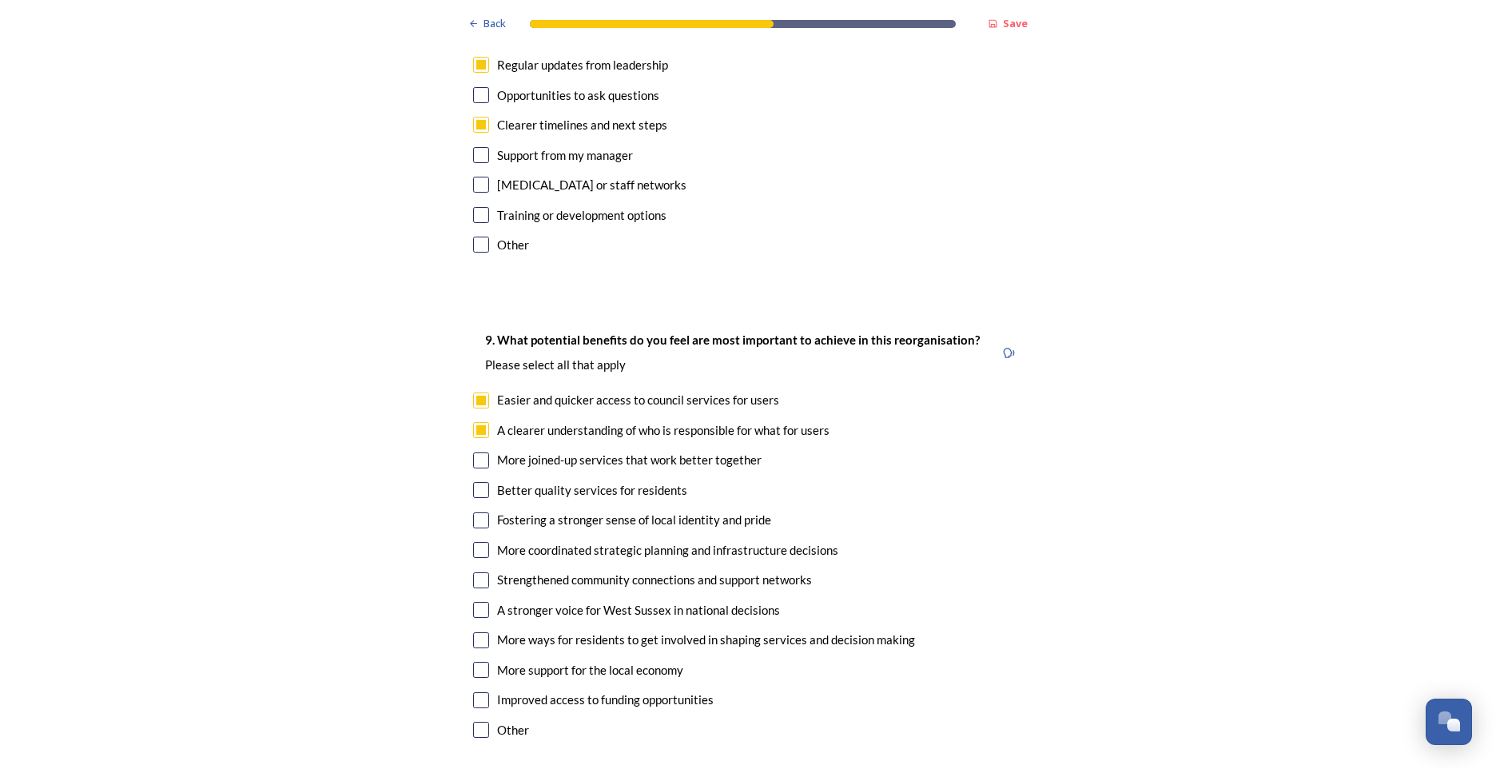
click at [478, 452] on input "checkbox" at bounding box center [481, 460] width 16 height 16
checkbox input "true"
click at [473, 482] on input "checkbox" at bounding box center [481, 490] width 16 height 16
checkbox input "true"
click at [473, 542] on input "checkbox" at bounding box center [481, 550] width 16 height 16
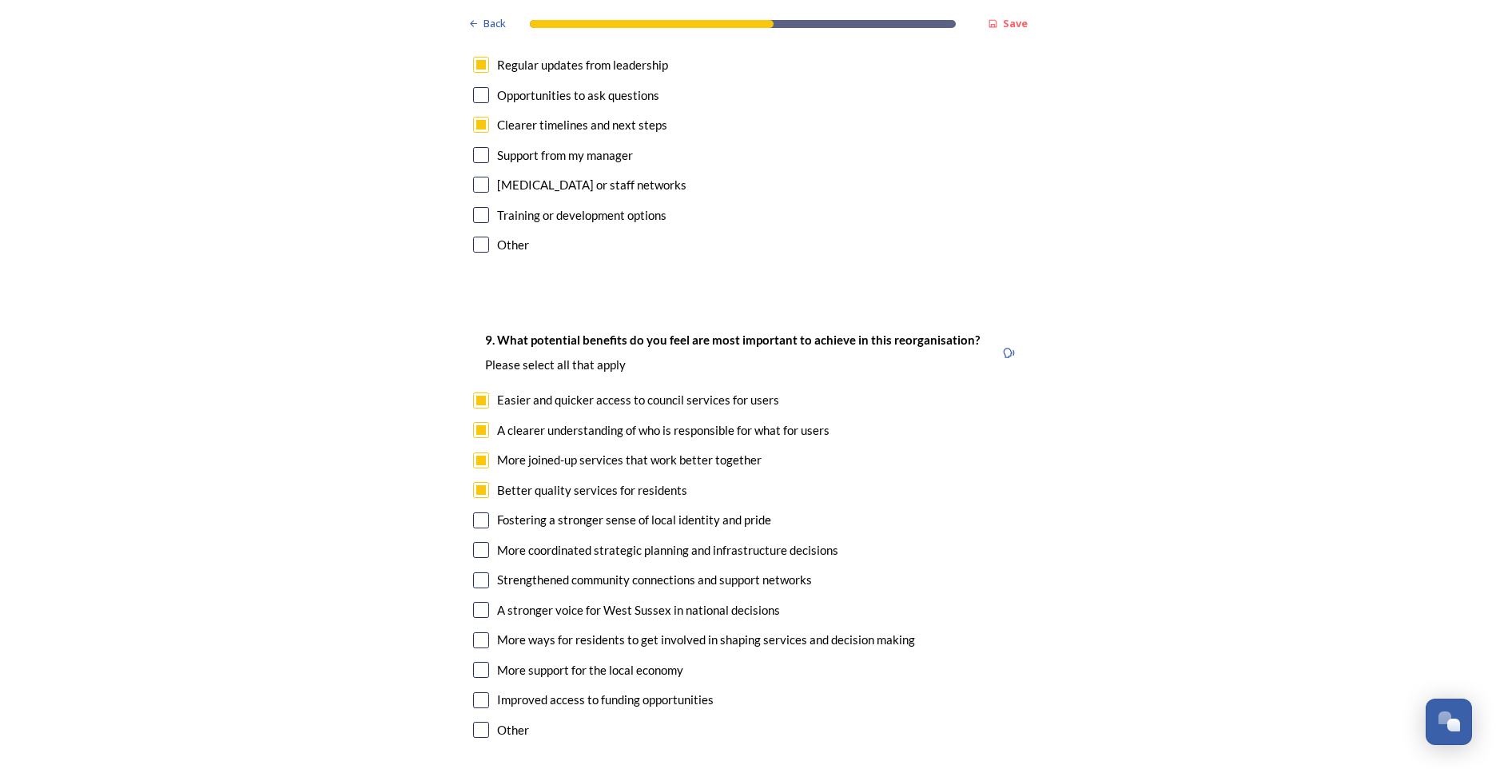
checkbox input "true"
click at [475, 392] on input "checkbox" at bounding box center [481, 400] width 16 height 16
checkbox input "false"
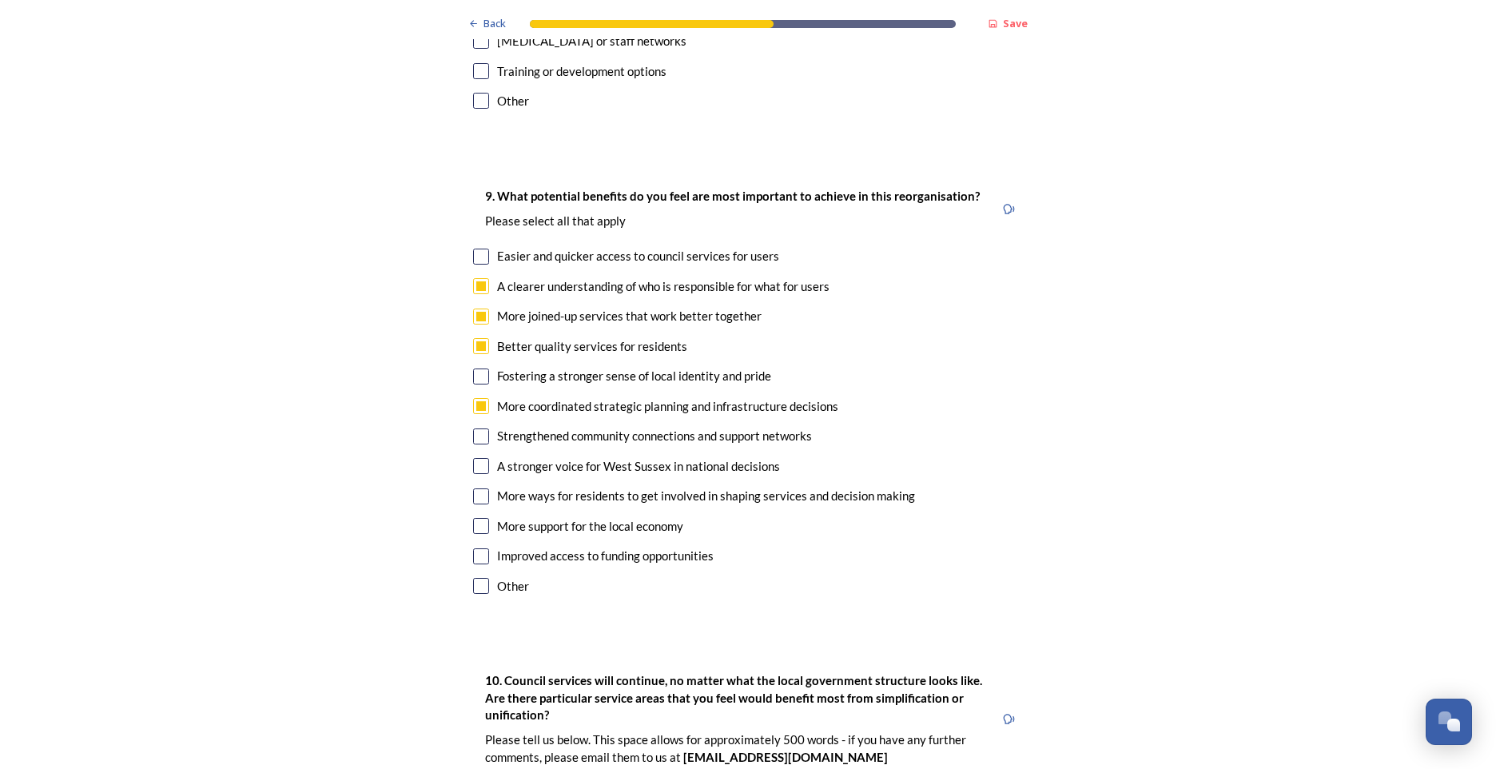
scroll to position [3675, 0]
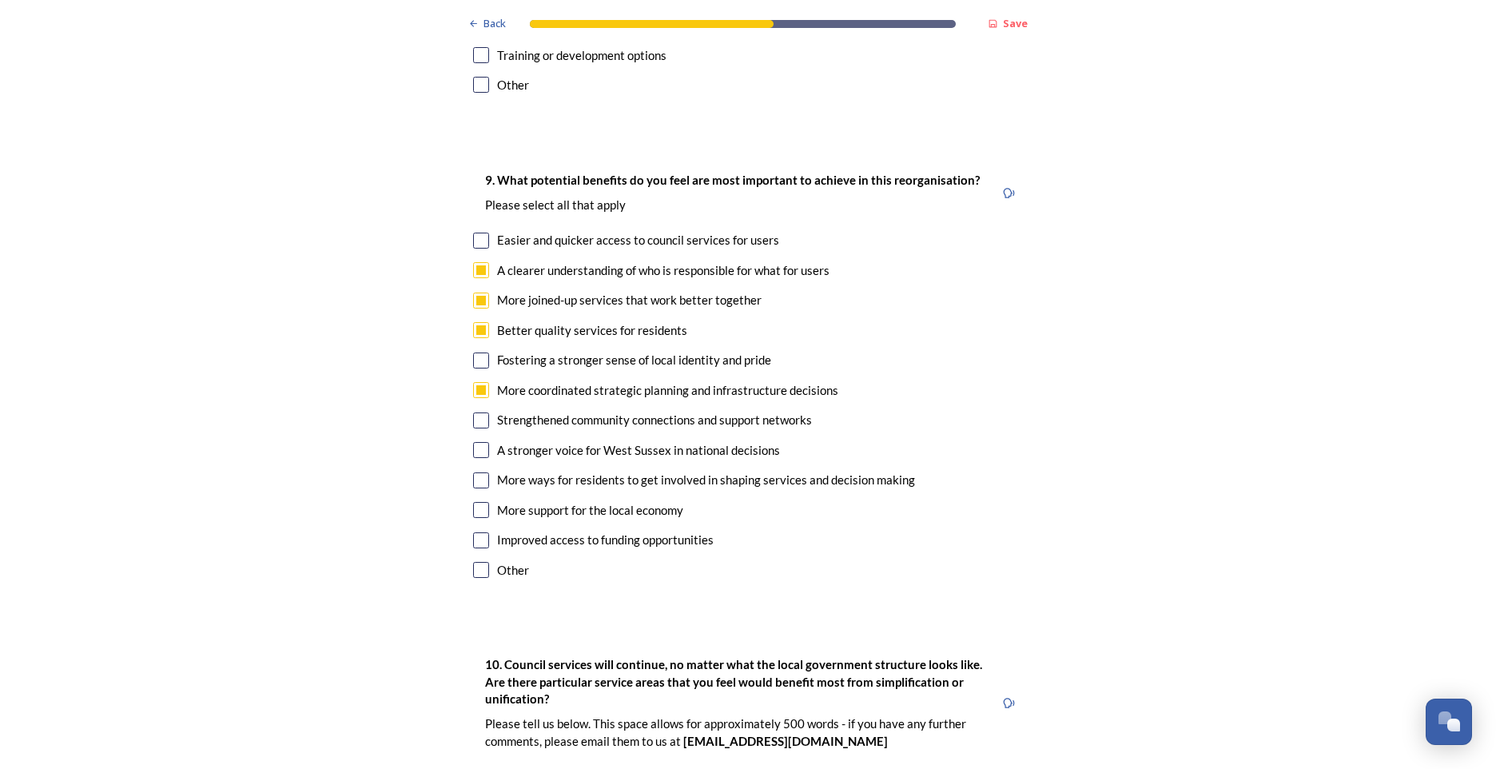
click at [475, 442] on input "checkbox" at bounding box center [481, 450] width 16 height 16
checkbox input "true"
click at [475, 472] on input "checkbox" at bounding box center [481, 480] width 16 height 16
checkbox input "true"
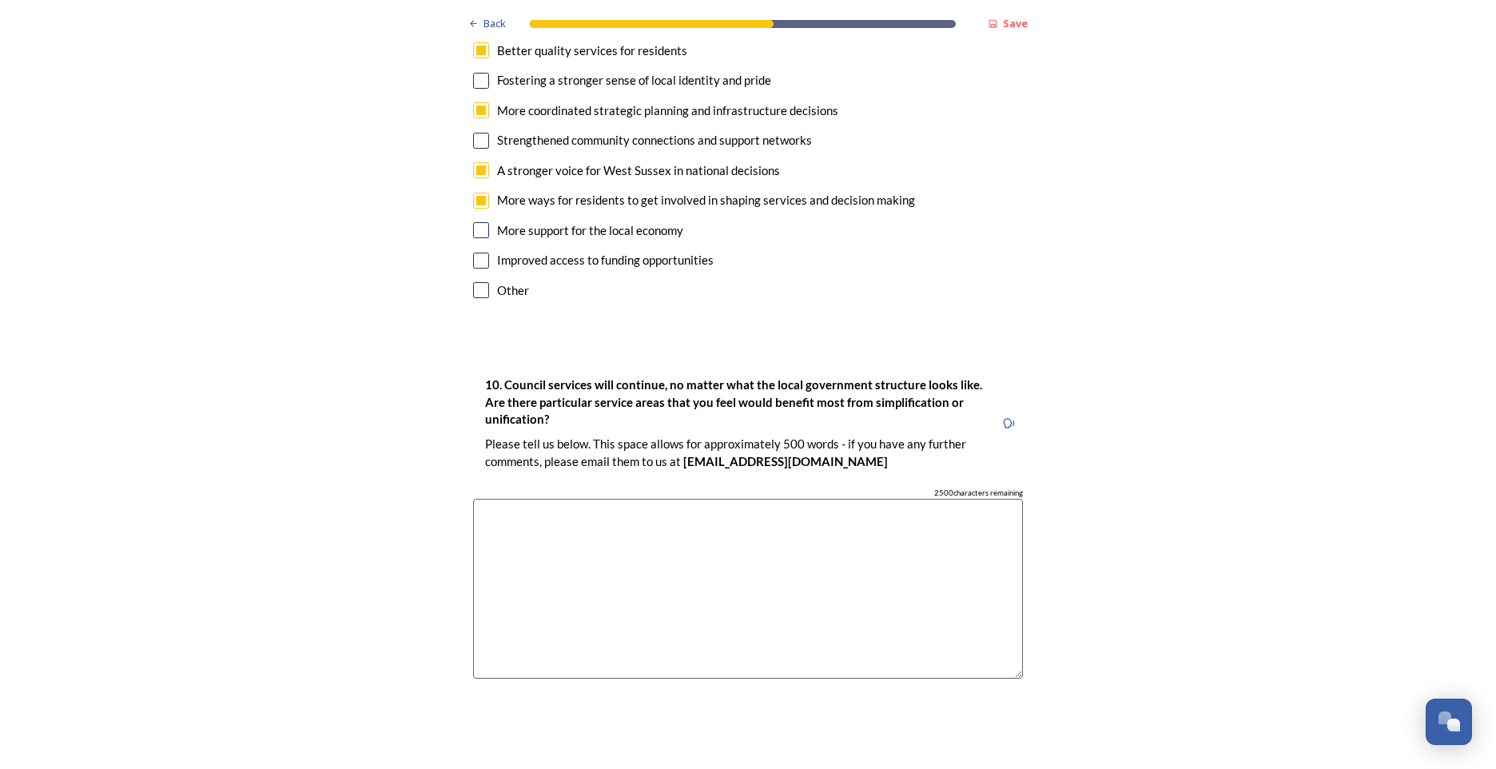
scroll to position [3995, 0]
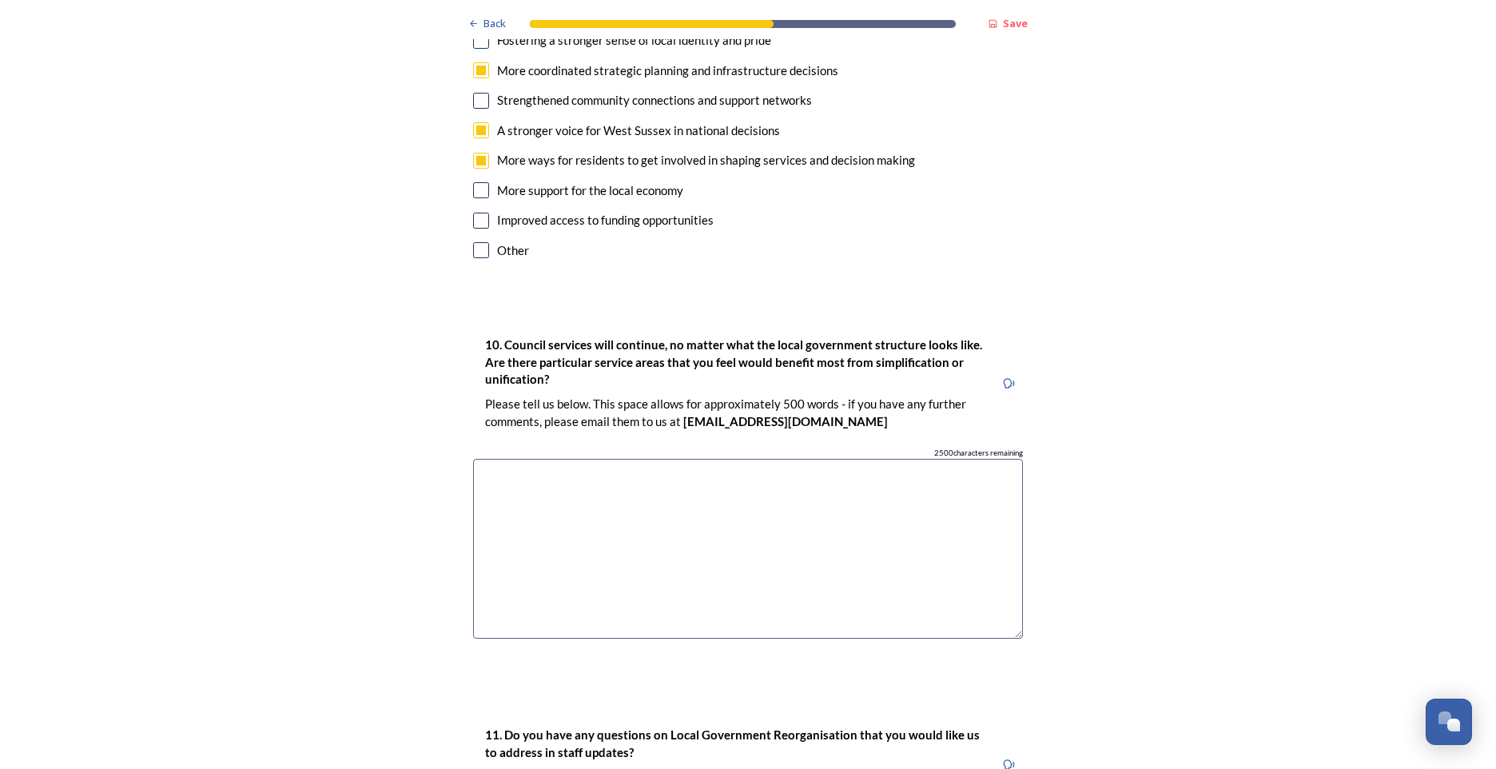
click at [589, 459] on textarea at bounding box center [748, 549] width 550 height 180
type textarea "A"
click at [545, 459] on textarea at bounding box center [748, 549] width 550 height 180
click at [986, 459] on textarea "Improvement in links with NHS and front line services being able to provide a v…" at bounding box center [748, 549] width 550 height 180
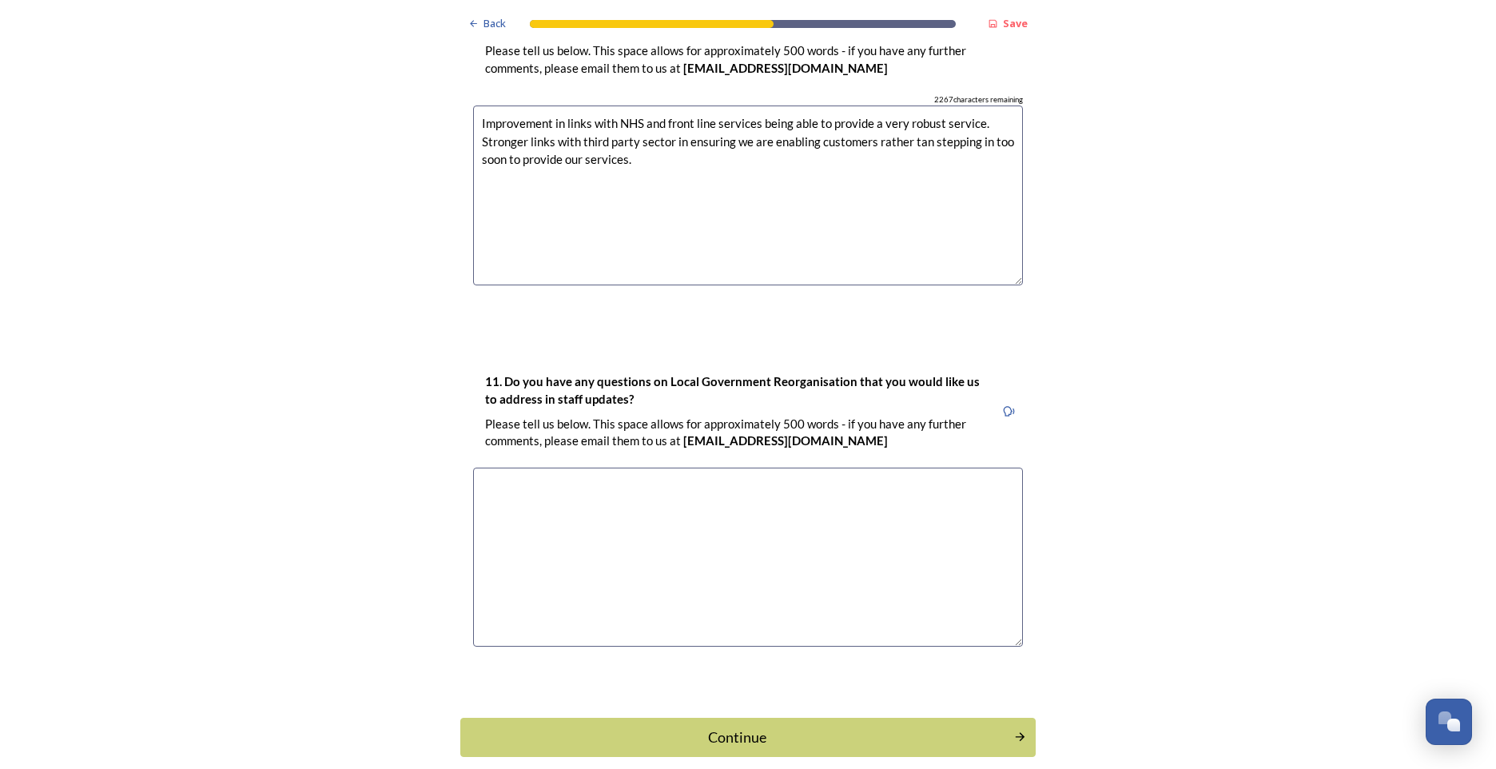
scroll to position [4382, 0]
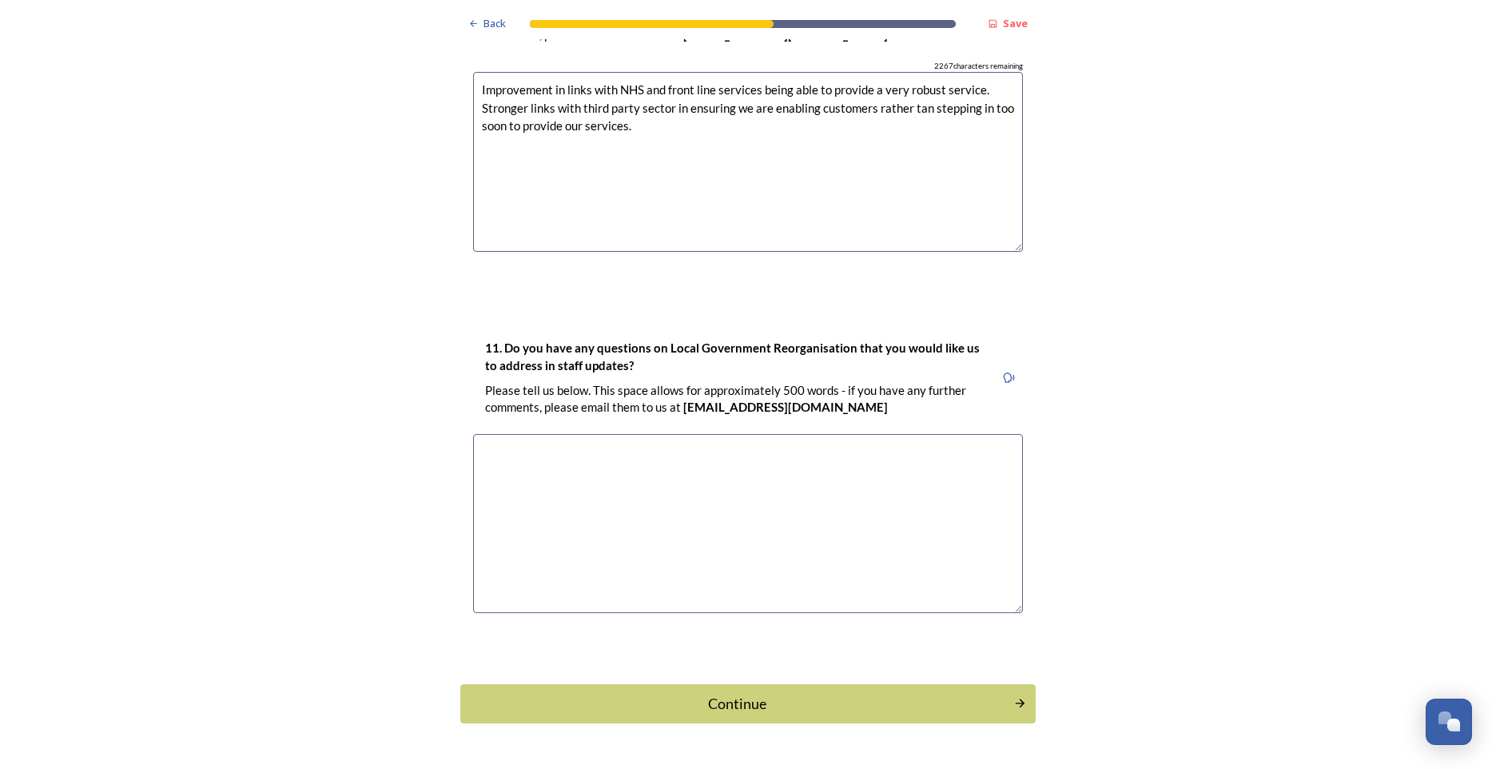
type textarea "Improvement in links with NHS and front line services being able to provide a v…"
click at [602, 434] on textarea at bounding box center [748, 524] width 550 height 180
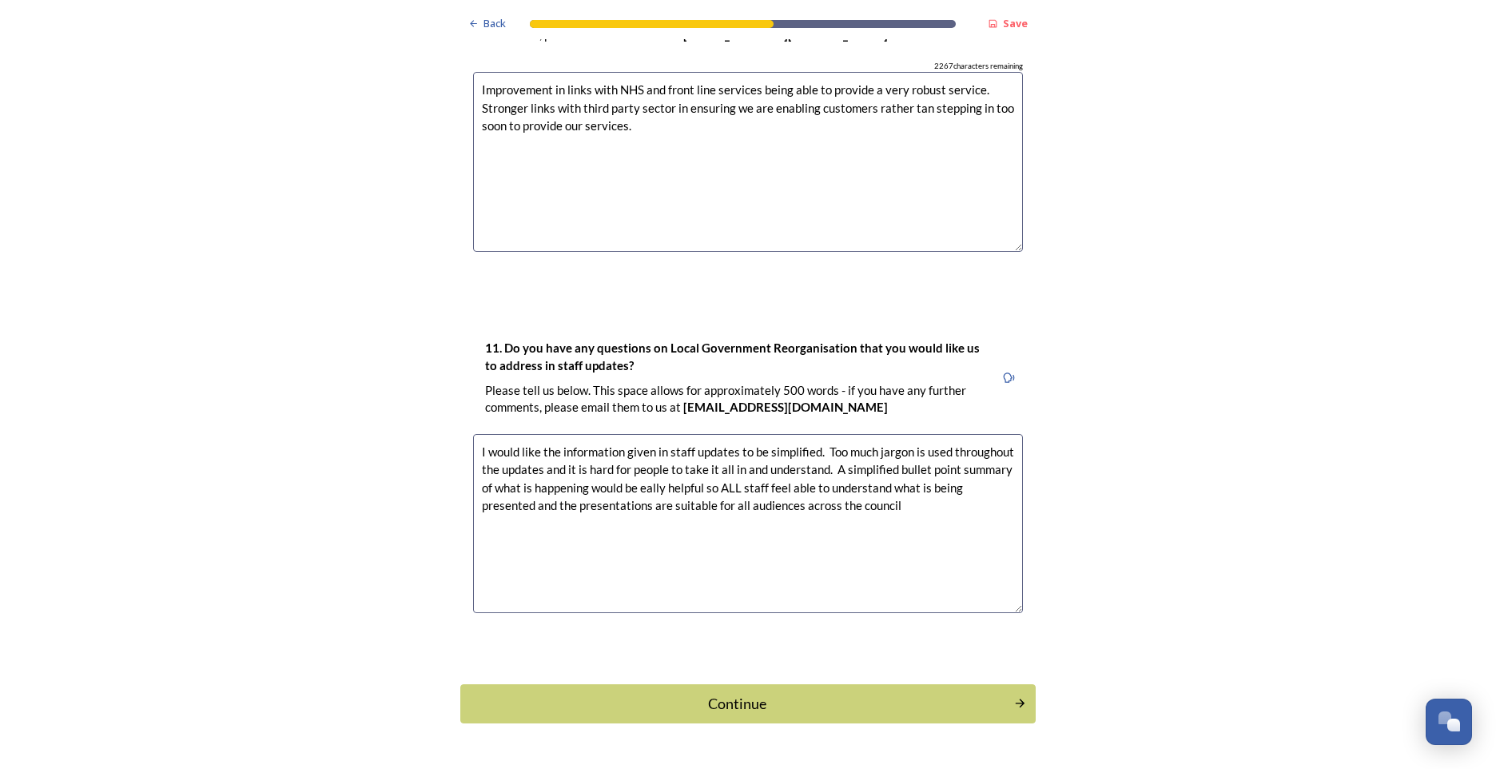
click at [638, 441] on textarea "I would like the information given in staff updates to be simplified. Too much …" at bounding box center [748, 524] width 550 height 180
type textarea "I would like the information given in staff updates to be simplified. Too much …"
click at [730, 693] on div "Continue" at bounding box center [737, 704] width 541 height 22
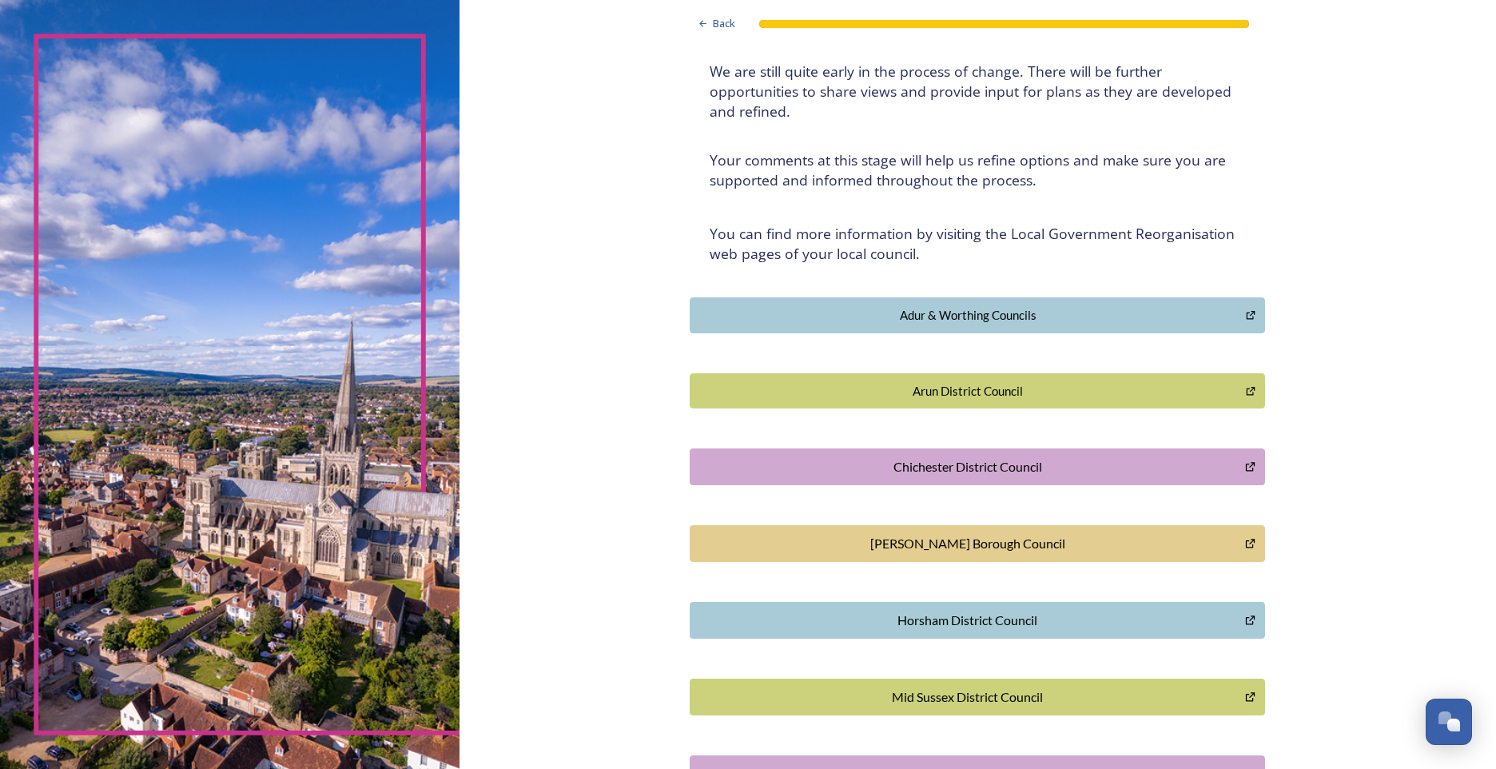
scroll to position [0, 0]
